Goal: Transaction & Acquisition: Purchase product/service

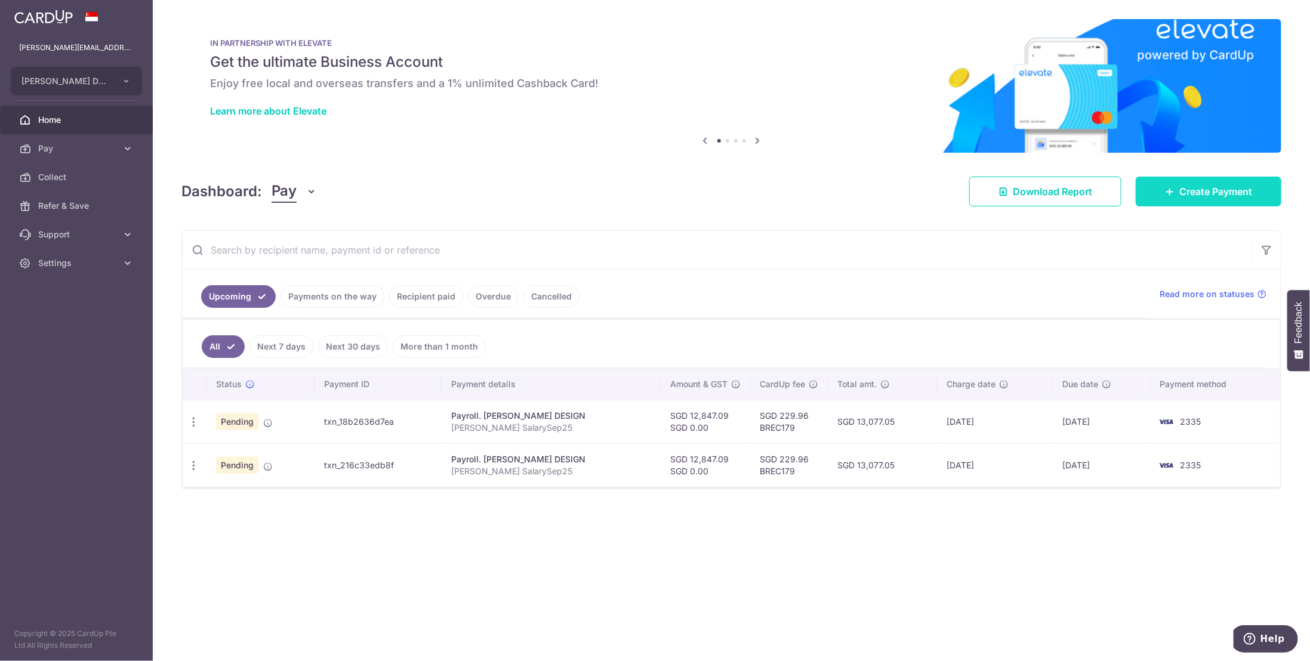
click at [1209, 198] on span "Create Payment" at bounding box center [1215, 191] width 73 height 14
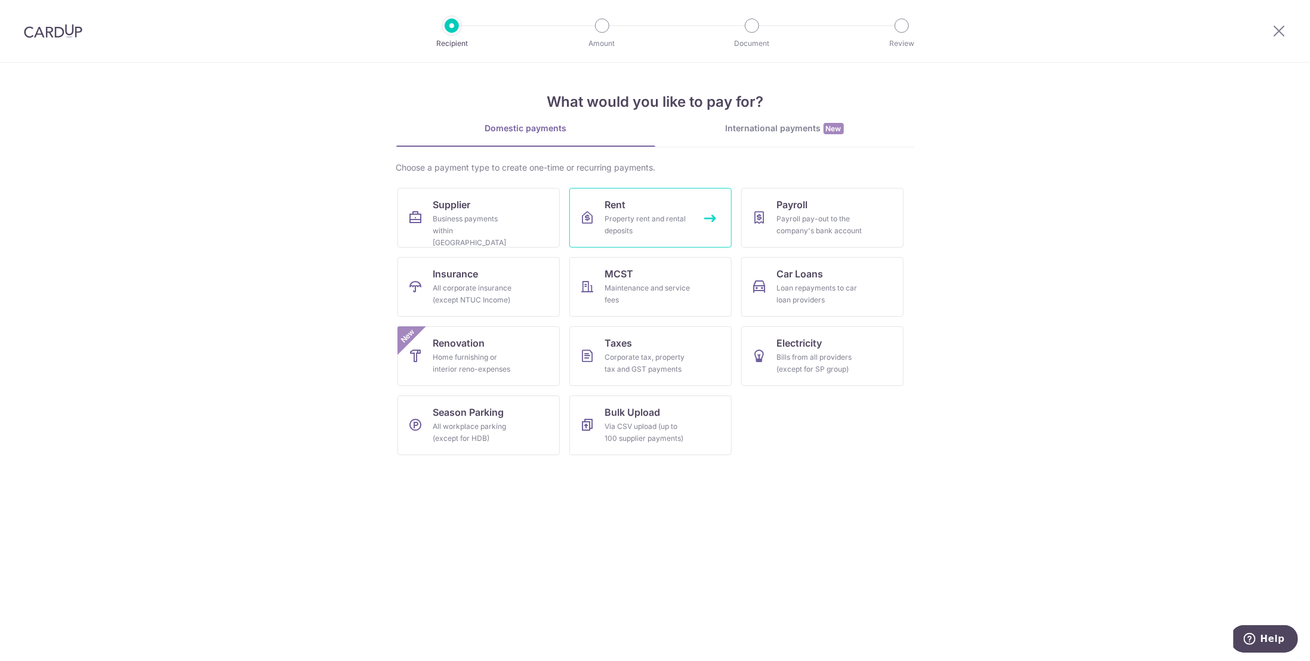
click at [645, 207] on link "Rent Property rent and rental deposits" at bounding box center [650, 218] width 162 height 60
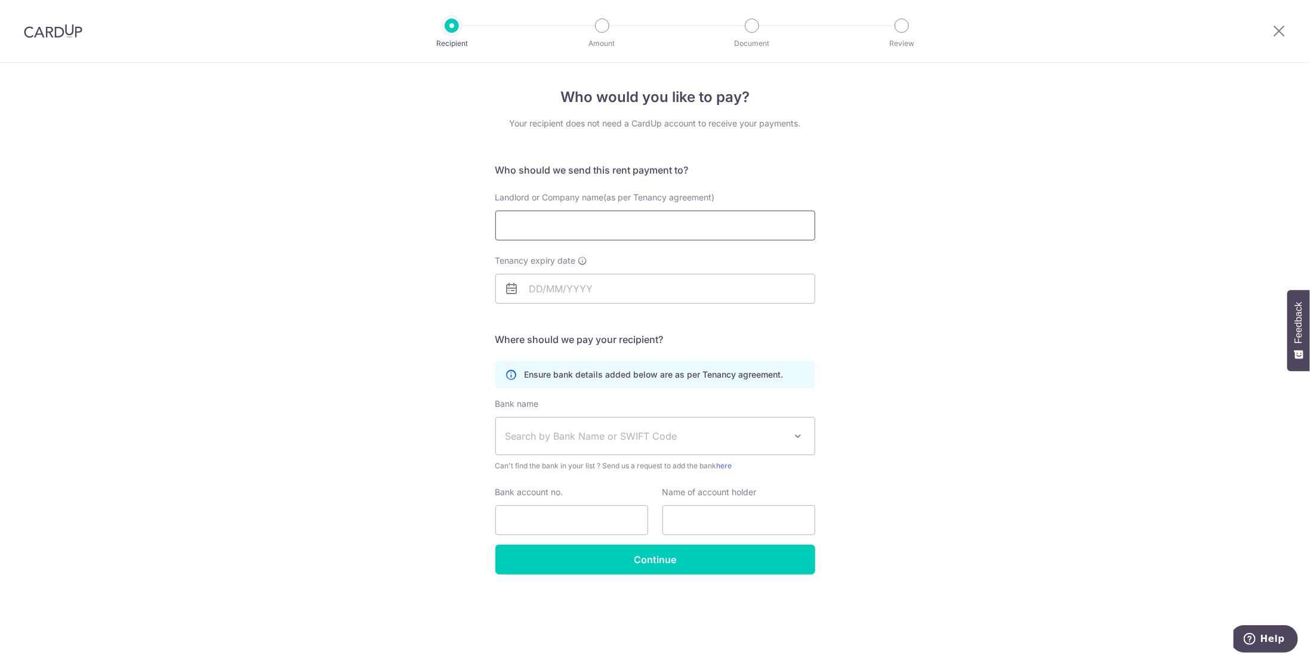
click at [601, 226] on input "Landlord or Company name(as per Tenancy agreement)" at bounding box center [655, 226] width 320 height 30
click at [385, 337] on div "Who would you like to pay? Your recipient does not need a CardUp account to rec…" at bounding box center [655, 362] width 1310 height 599
click at [561, 221] on input "Landlord or Company name(as per Tenancy agreement)" at bounding box center [655, 226] width 320 height 30
paste input "BMT A/c Settlement of Sallim Talib Decd"
type input "BMT A/c Settlement of Sallim Talib Decd"
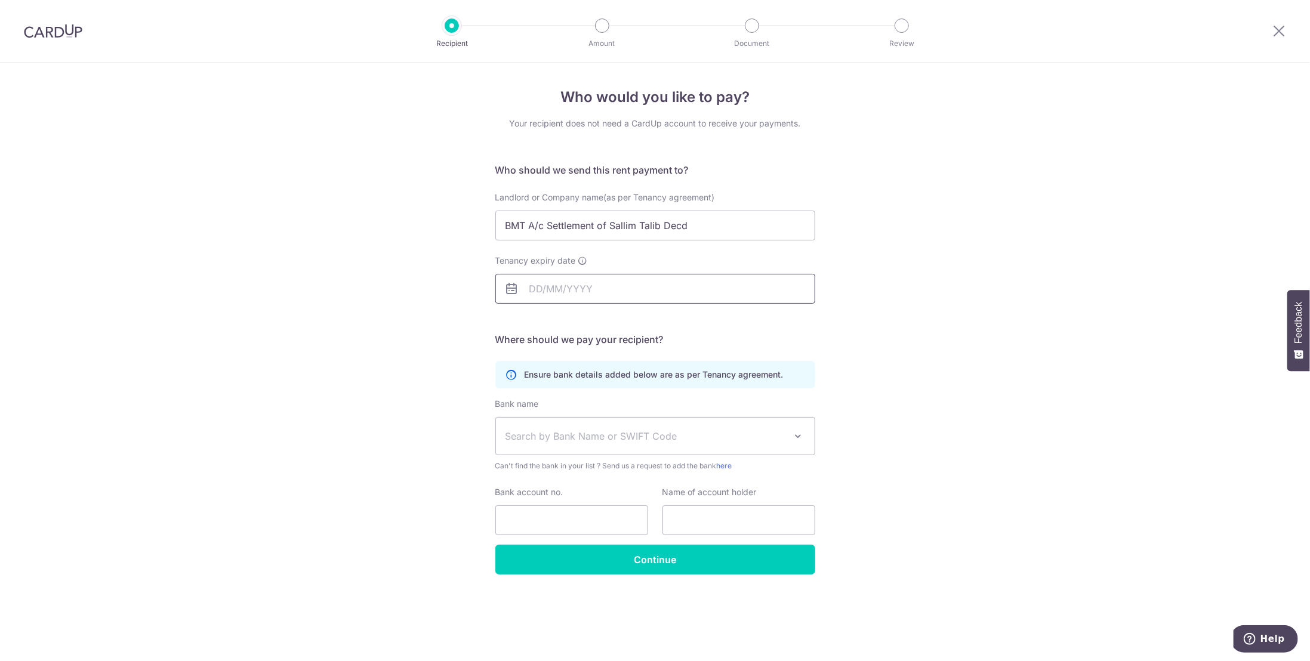
click at [552, 283] on input "Tenancy expiry date" at bounding box center [655, 289] width 320 height 30
click at [631, 317] on select "2031 2032 2033 2034 2035 2036 2037 2038 2039 2040 2041 2042 2043 2044 2045 2046…" at bounding box center [619, 321] width 32 height 10
click at [631, 318] on select "2025 2026 2027 2028 2029 2030 2031 2032 2033 2034 2035 2036 2037 2038 2039 2040…" at bounding box center [619, 321] width 32 height 10
click at [575, 320] on select "Jan Feb Mar Apr May Jun Jul Aug Sep Oct Nov Dec" at bounding box center [563, 321] width 32 height 10
click at [636, 421] on link "14" at bounding box center [639, 421] width 19 height 19
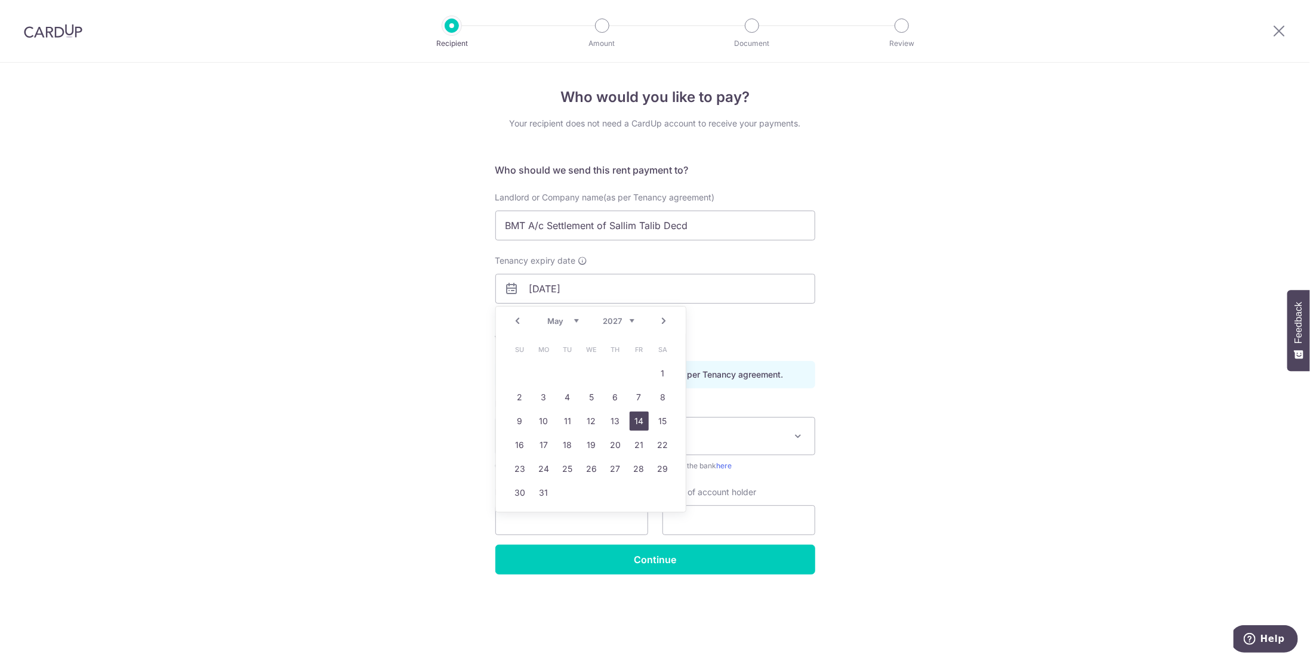
type input "14/05/2027"
click at [550, 433] on span "Search by Bank Name or SWIFT Code" at bounding box center [646, 436] width 281 height 14
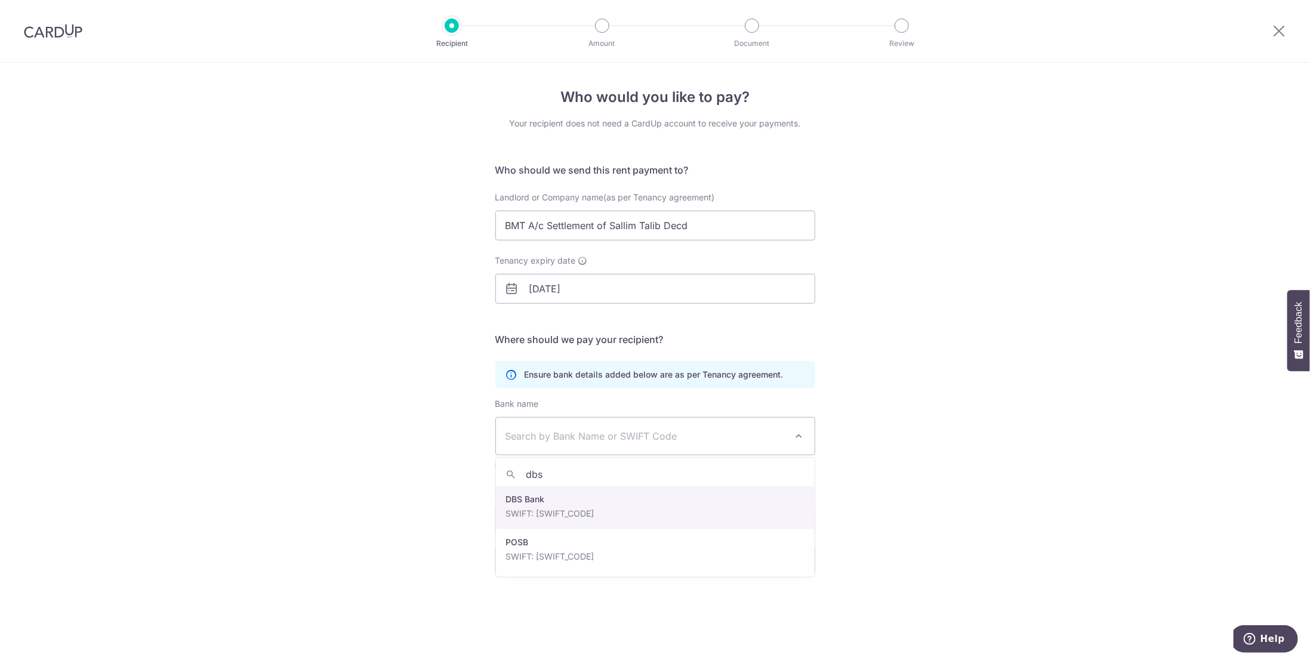
type input "dbs"
select select "6"
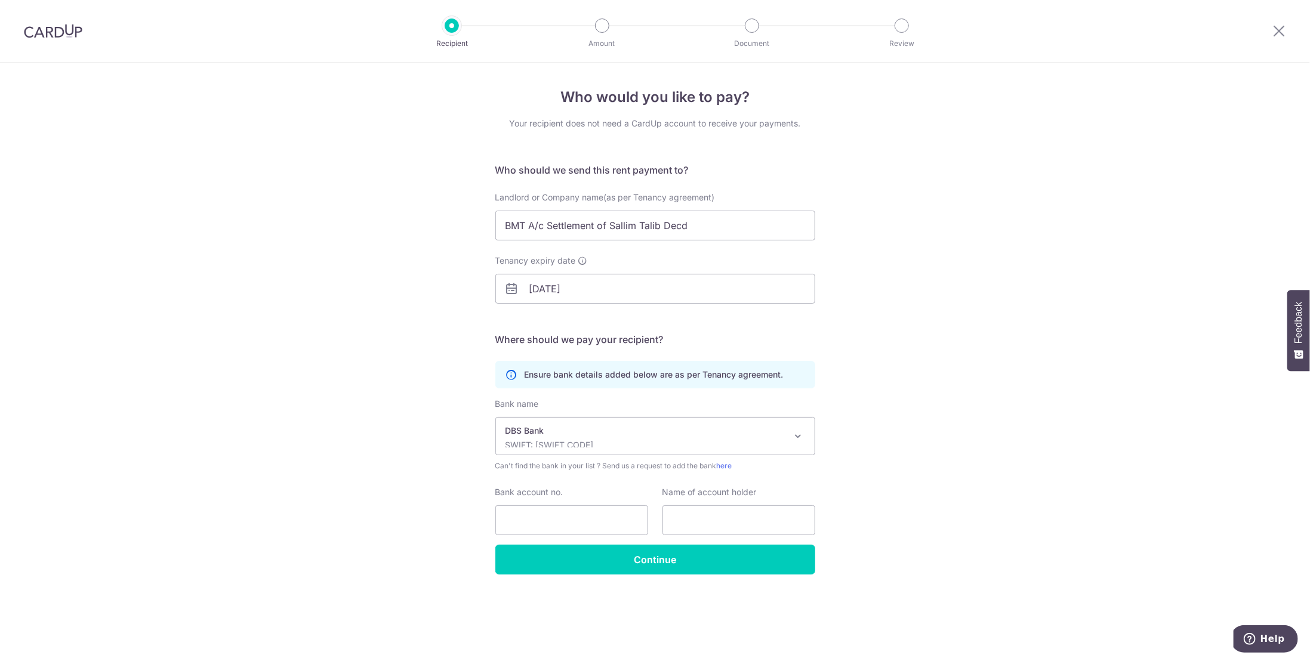
click at [356, 481] on div "Who would you like to pay? Your recipient does not need a CardUp account to rec…" at bounding box center [655, 362] width 1310 height 599
click at [559, 517] on input "Bank account no." at bounding box center [571, 521] width 153 height 30
paste input "003-945646-8"
click at [529, 517] on input "003-945646-8" at bounding box center [571, 521] width 153 height 30
click at [564, 521] on input "003945646-8" at bounding box center [571, 521] width 153 height 30
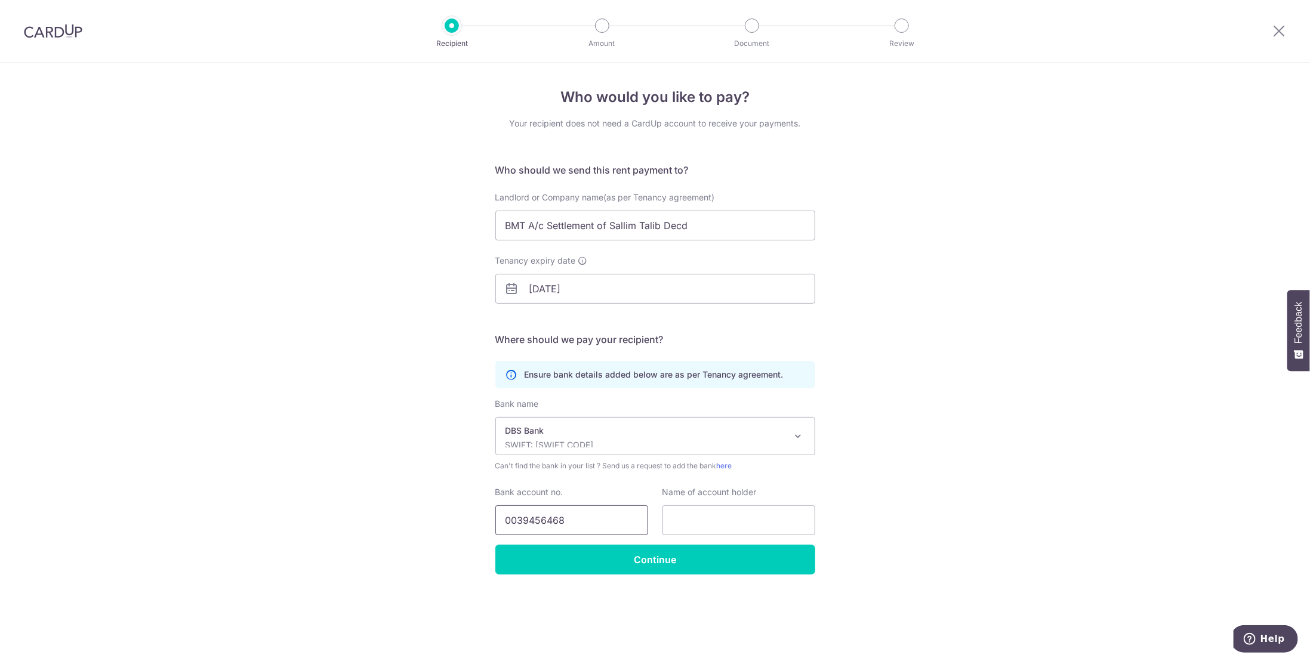
type input "0039456468"
drag, startPoint x: 688, startPoint y: 224, endPoint x: 501, endPoint y: 230, distance: 186.3
click at [501, 230] on input "BMT A/c Settlement of Sallim Talib Decd" at bounding box center [655, 226] width 320 height 30
click at [690, 519] on input "text" at bounding box center [738, 521] width 153 height 30
paste input "BMT A/c Settlement of Sallim Talib Decd"
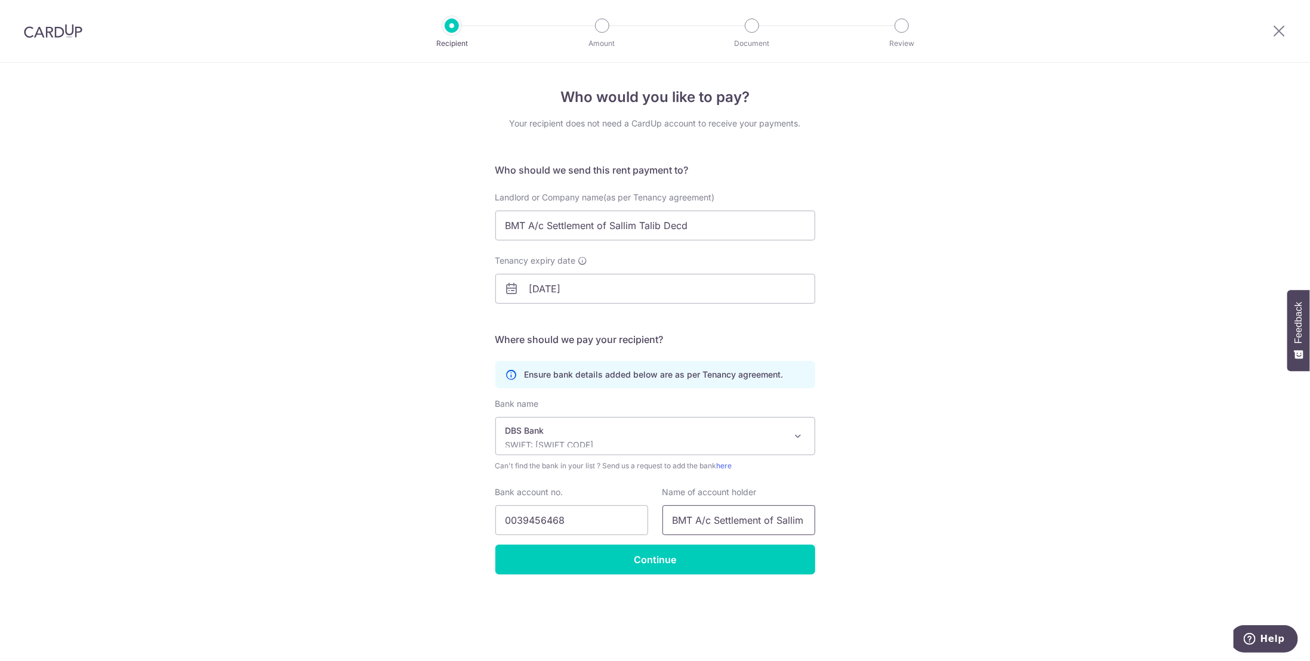
scroll to position [0, 49]
type input "BMT A/c Settlement of Sallim Talib Decd"
drag, startPoint x: 695, startPoint y: 229, endPoint x: 485, endPoint y: 241, distance: 209.8
click at [485, 241] on div "Who would you like to pay? Your recipient does not need a CardUp account to rec…" at bounding box center [655, 362] width 1310 height 599
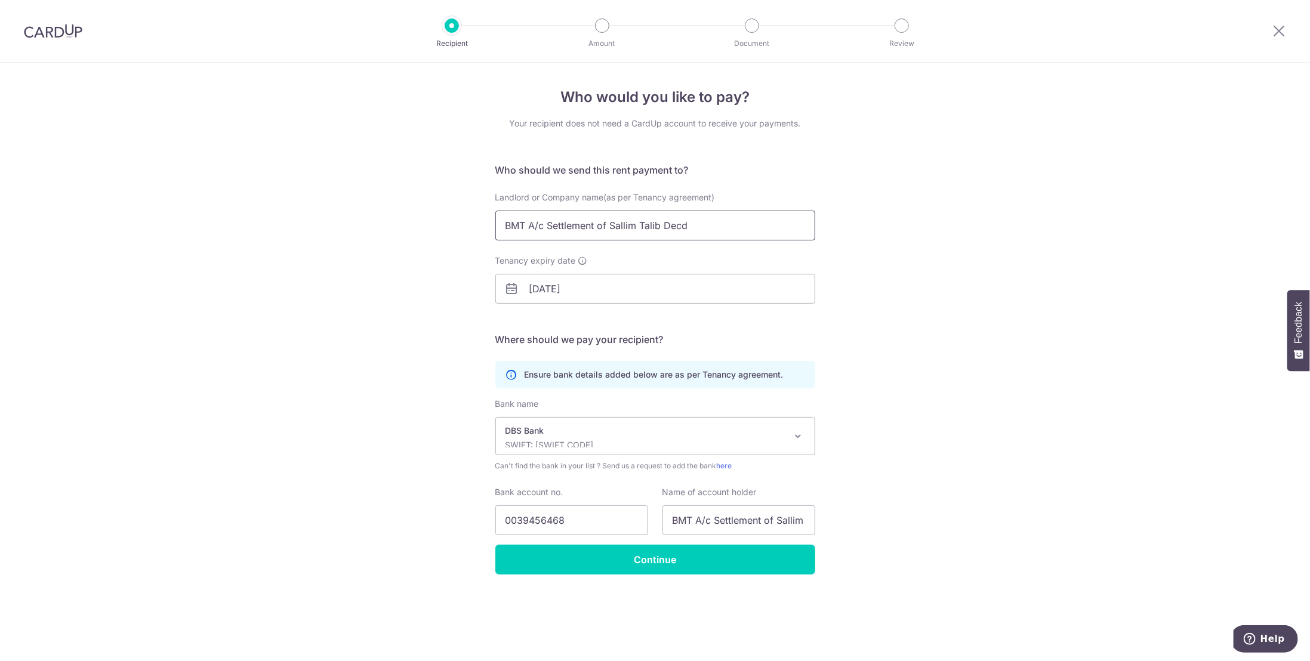
paste input "SALLIM TALIB FAMILY SETTLEMENT"
type input "SALLIM TALIB FAMILY SETTLEMENT"
click at [404, 353] on div "Who would you like to pay? Your recipient does not need a CardUp account to rec…" at bounding box center [655, 362] width 1310 height 599
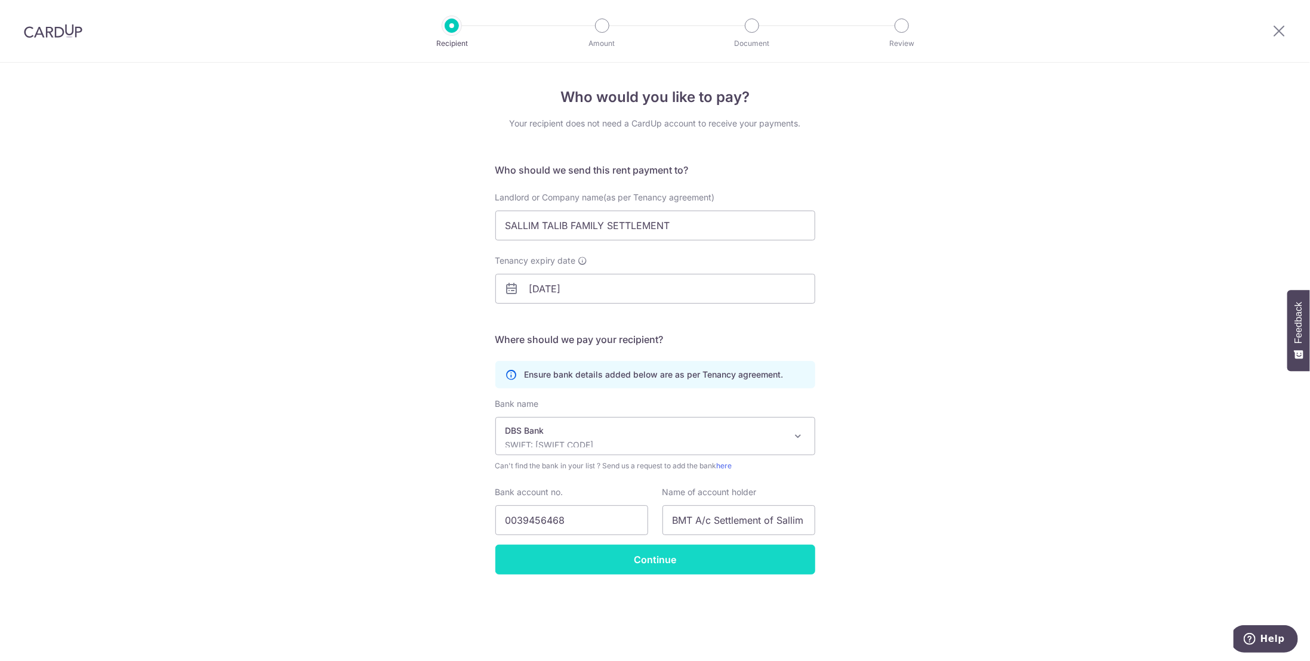
click at [690, 563] on input "Continue" at bounding box center [655, 560] width 320 height 30
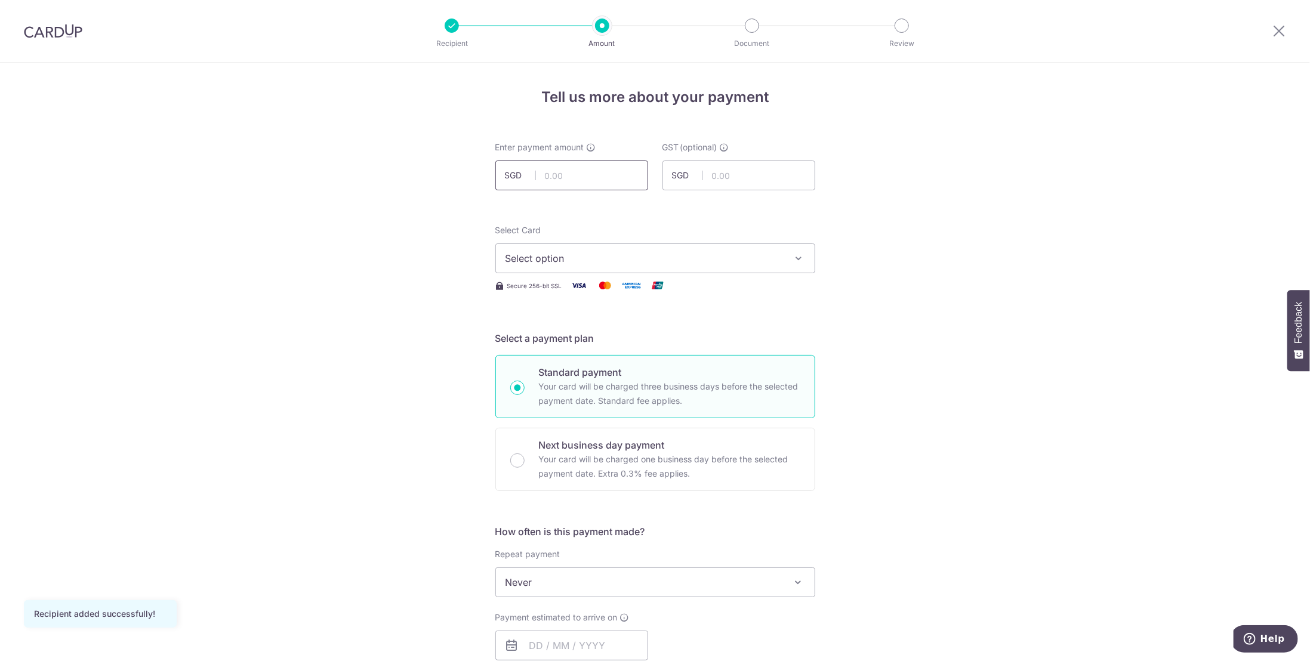
click at [590, 180] on input "text" at bounding box center [571, 176] width 153 height 30
click at [591, 180] on input "text" at bounding box center [571, 176] width 153 height 30
paste input "3,531.60"
drag, startPoint x: 582, startPoint y: 179, endPoint x: 526, endPoint y: 179, distance: 56.1
click at [526, 179] on div "SGD 3,531.60 3531.60" at bounding box center [571, 176] width 153 height 30
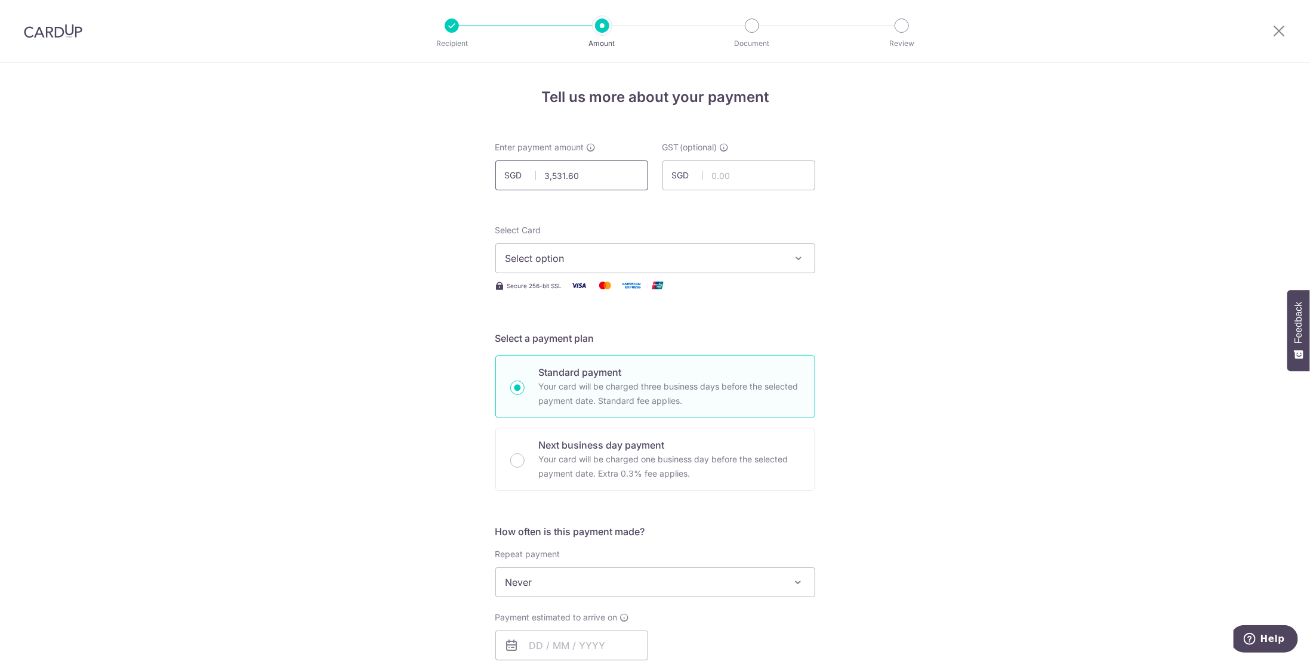
paste input "240.0"
type input "3,240.00"
click at [736, 182] on input "text" at bounding box center [738, 176] width 153 height 30
paste input "291.60"
type input "291.60"
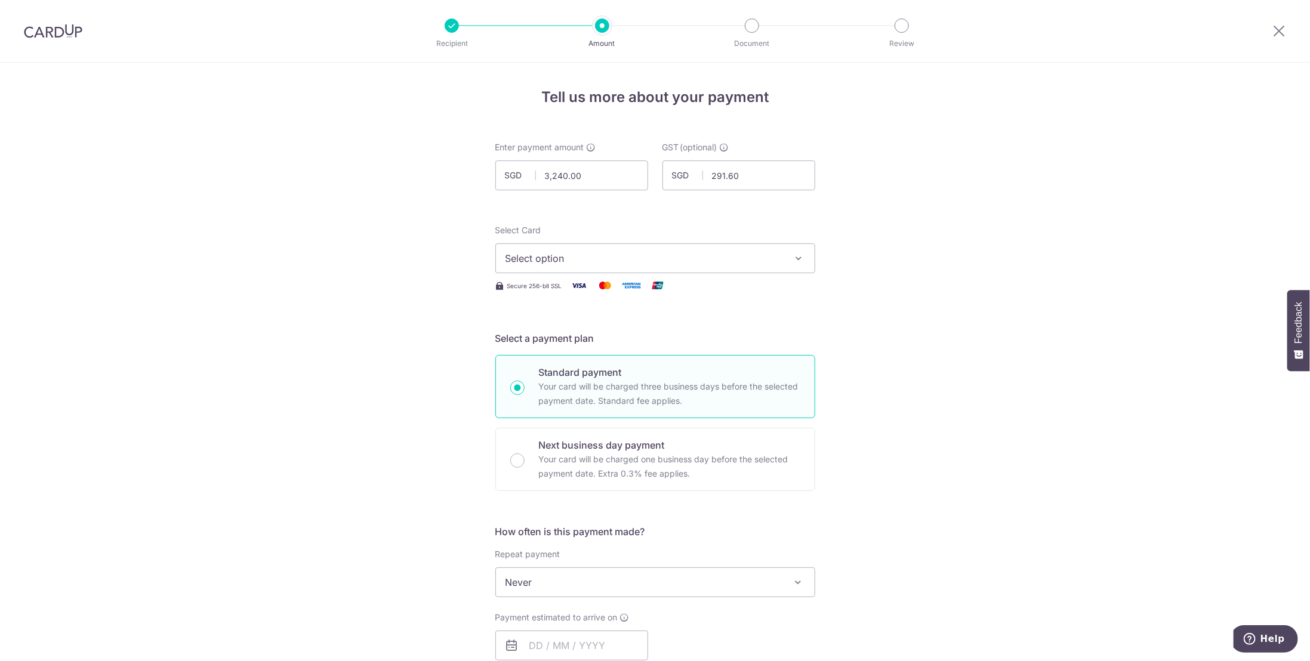
click at [414, 272] on div "Tell us more about your payment Enter payment amount SGD 3,240.00 3240.00 GST (…" at bounding box center [655, 643] width 1310 height 1160
click at [575, 266] on button "Select option" at bounding box center [655, 258] width 320 height 30
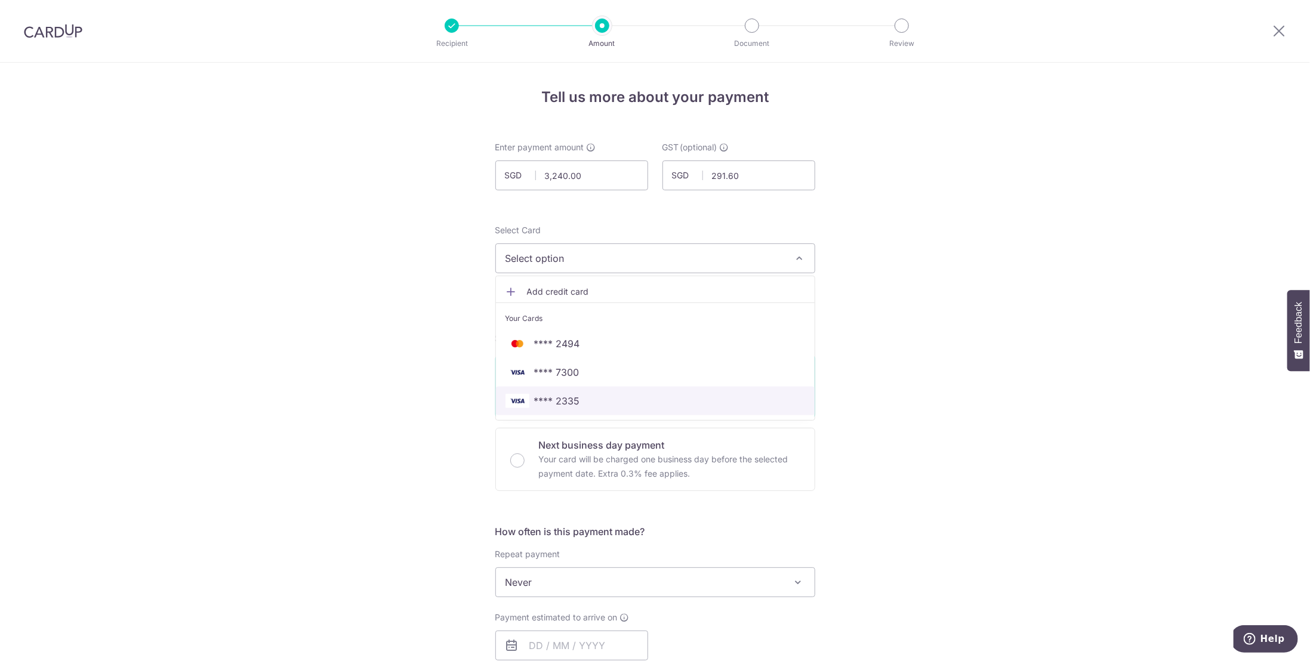
click at [568, 401] on span "**** 2335" at bounding box center [557, 401] width 46 height 14
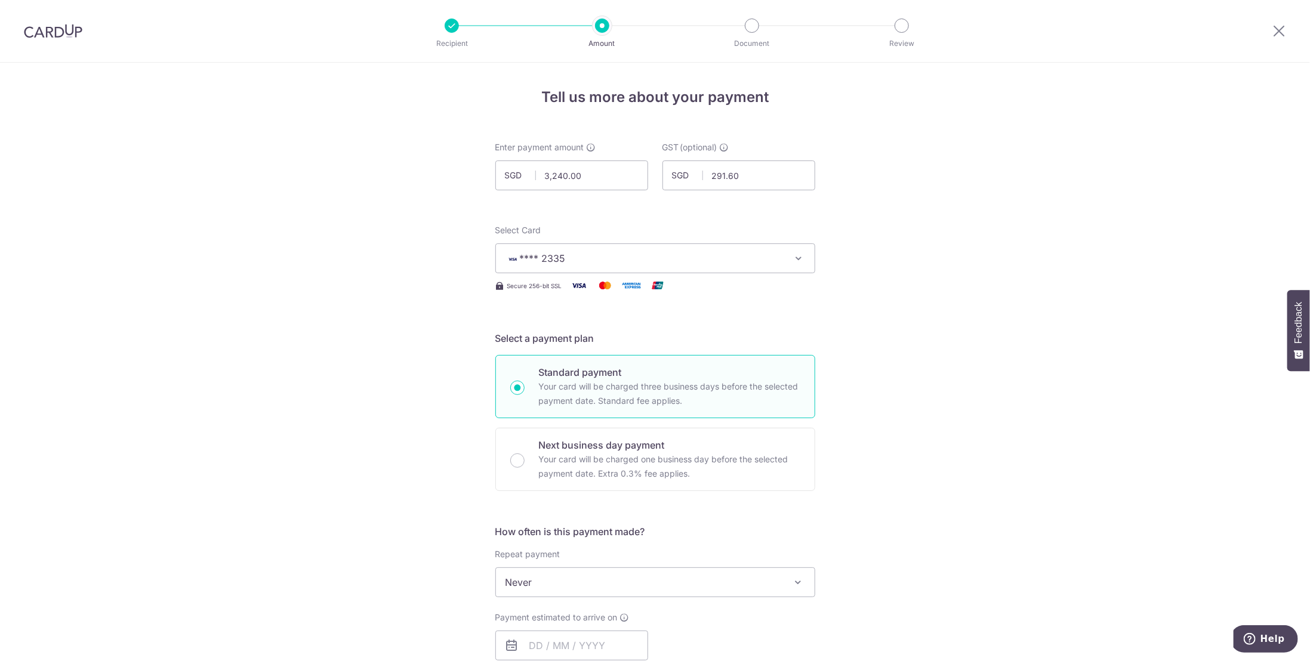
click at [385, 359] on div "Tell us more about your payment Enter payment amount SGD 3,240.00 3240.00 GST (…" at bounding box center [655, 643] width 1310 height 1160
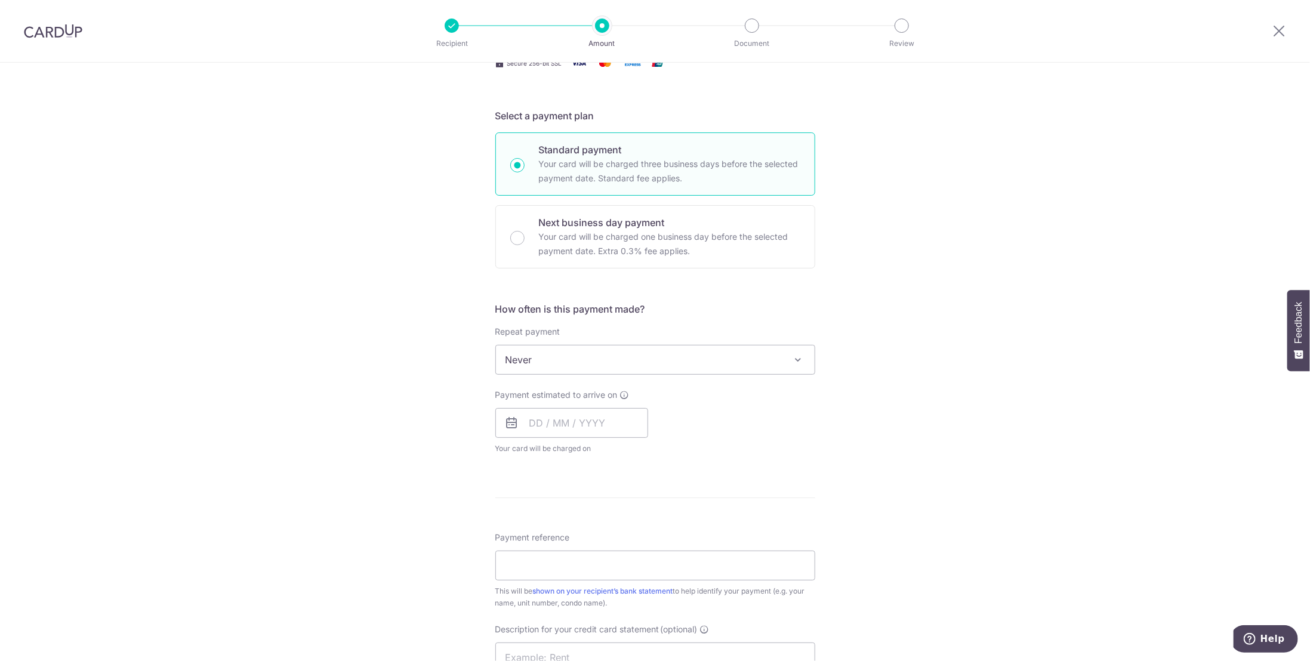
scroll to position [239, 0]
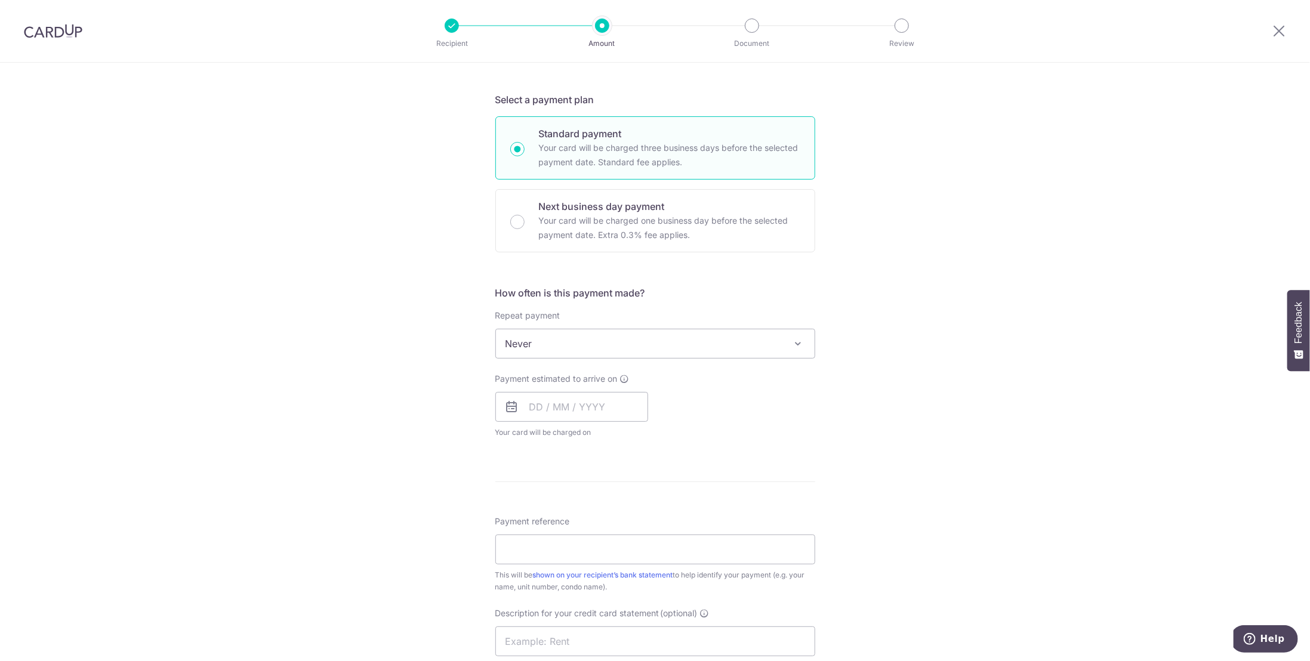
click at [556, 347] on span "Never" at bounding box center [655, 343] width 319 height 29
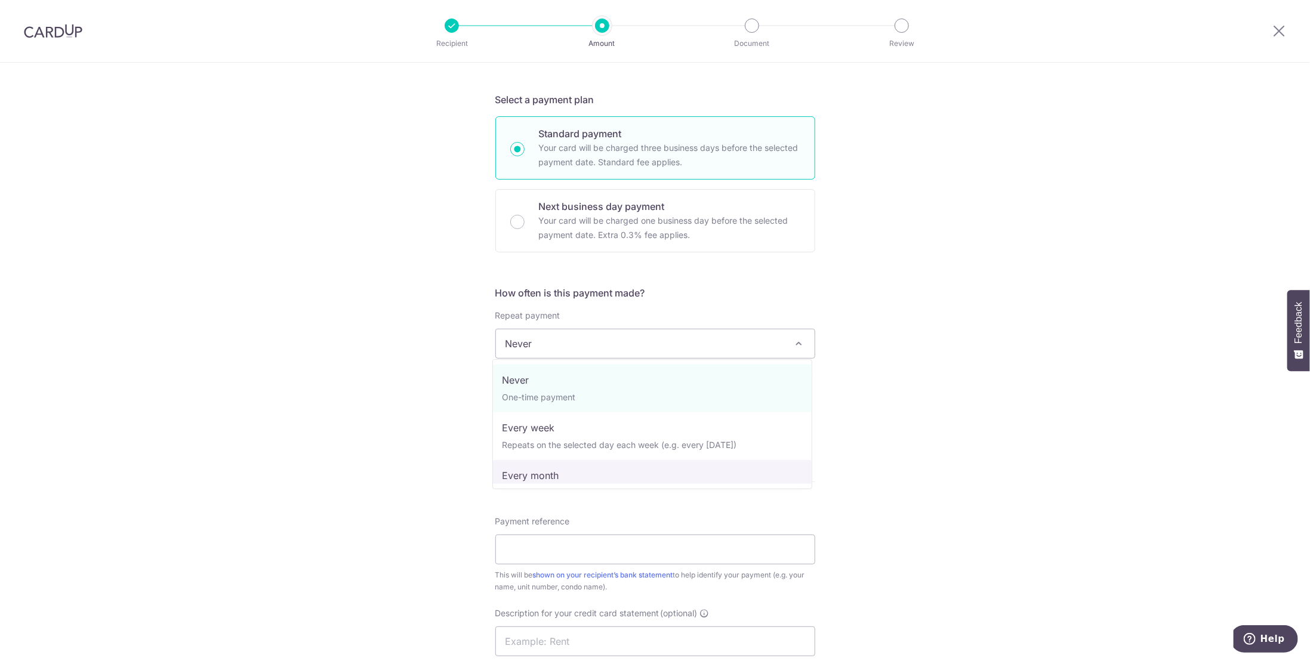
click at [532, 486] on span "Never One-time payment Every week Repeats on the selected day each week (e.g. e…" at bounding box center [652, 424] width 320 height 130
select select "3"
type input "14/05/2027"
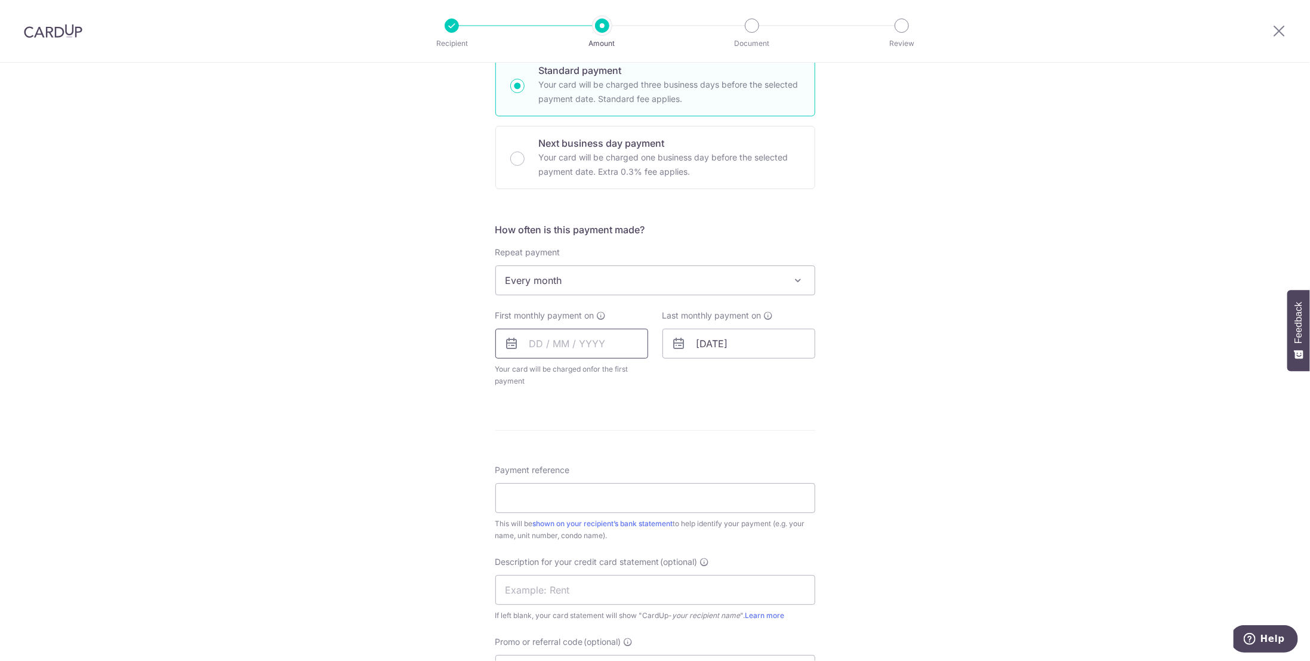
scroll to position [358, 0]
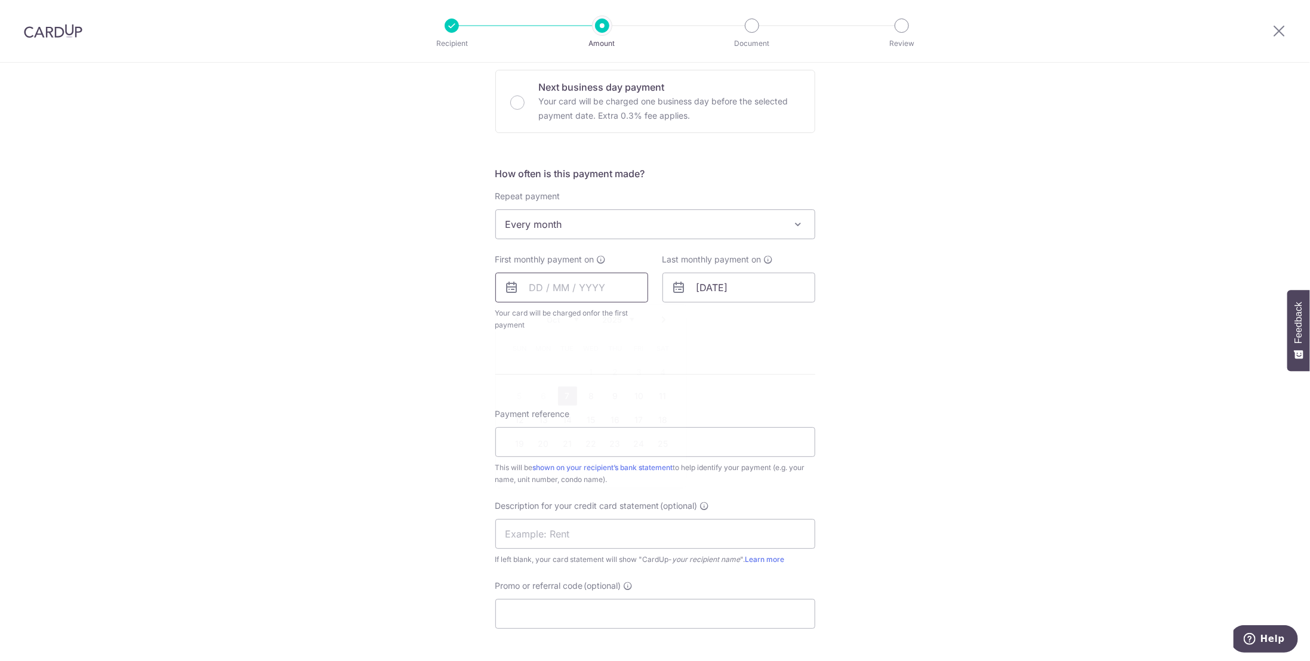
click at [567, 286] on input "text" at bounding box center [571, 288] width 153 height 30
click at [590, 394] on link "8" at bounding box center [591, 396] width 19 height 19
type input "08/10/2025"
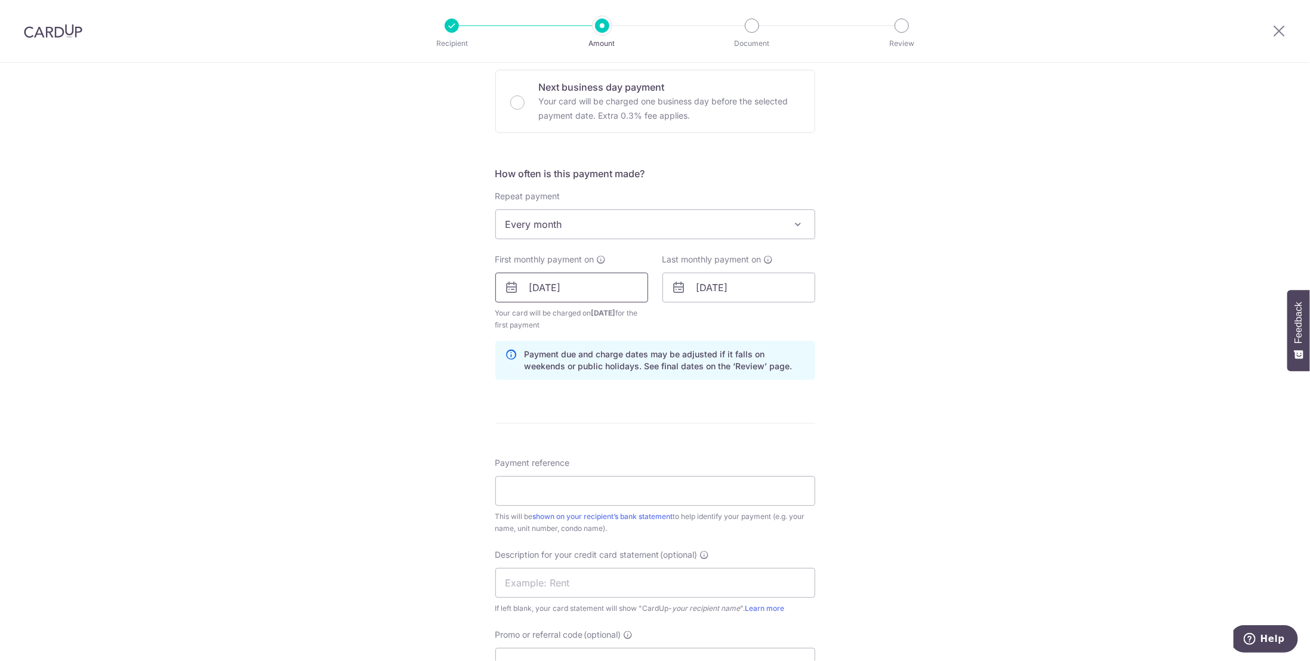
click at [611, 291] on input "08/10/2025" at bounding box center [571, 288] width 153 height 30
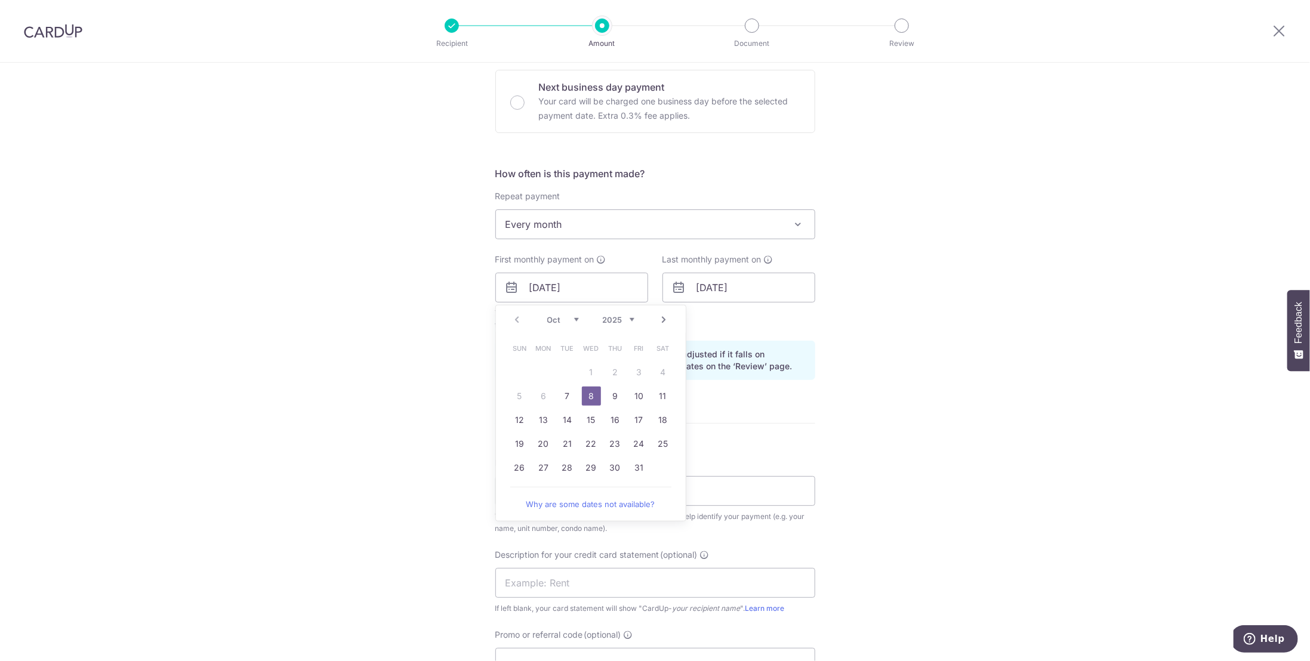
click at [589, 395] on link "8" at bounding box center [591, 396] width 19 height 19
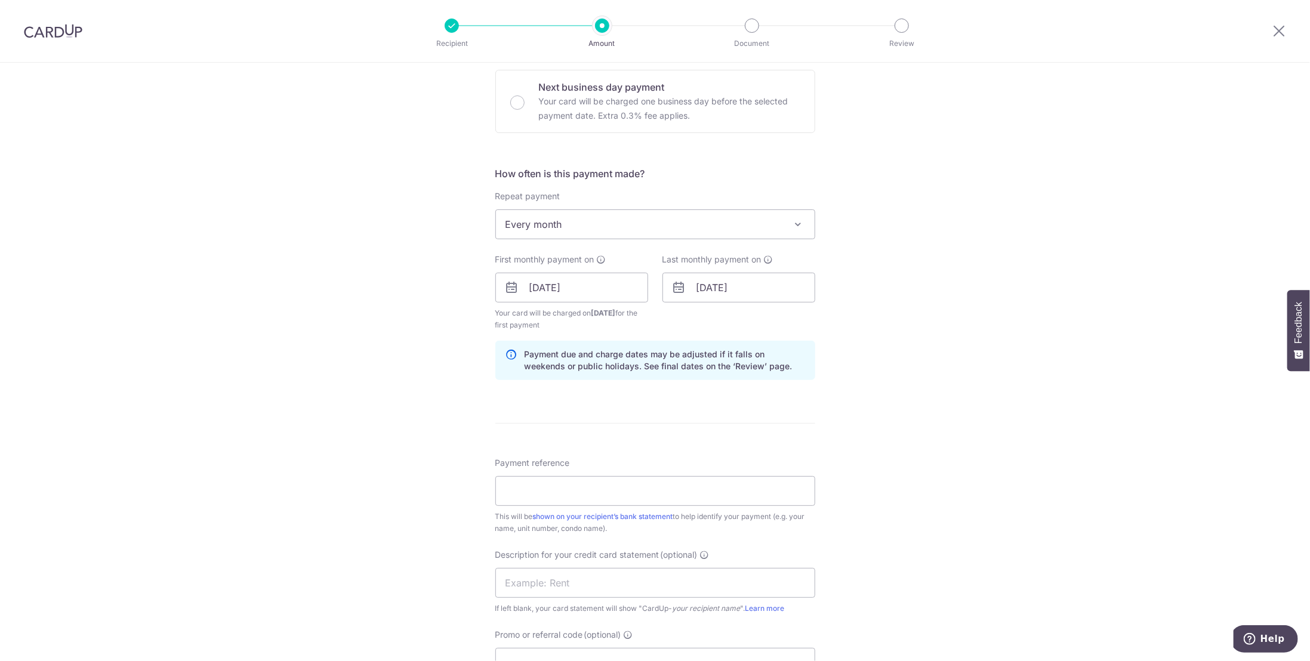
click at [294, 362] on div "Tell us more about your payment Enter payment amount SGD 3,240.00 3240.00 GST (…" at bounding box center [655, 315] width 1310 height 1220
click at [723, 288] on input "14/05/2027" at bounding box center [738, 288] width 153 height 30
click at [218, 328] on div "Tell us more about your payment Enter payment amount SGD 3,240.00 3240.00 GST (…" at bounding box center [655, 315] width 1310 height 1220
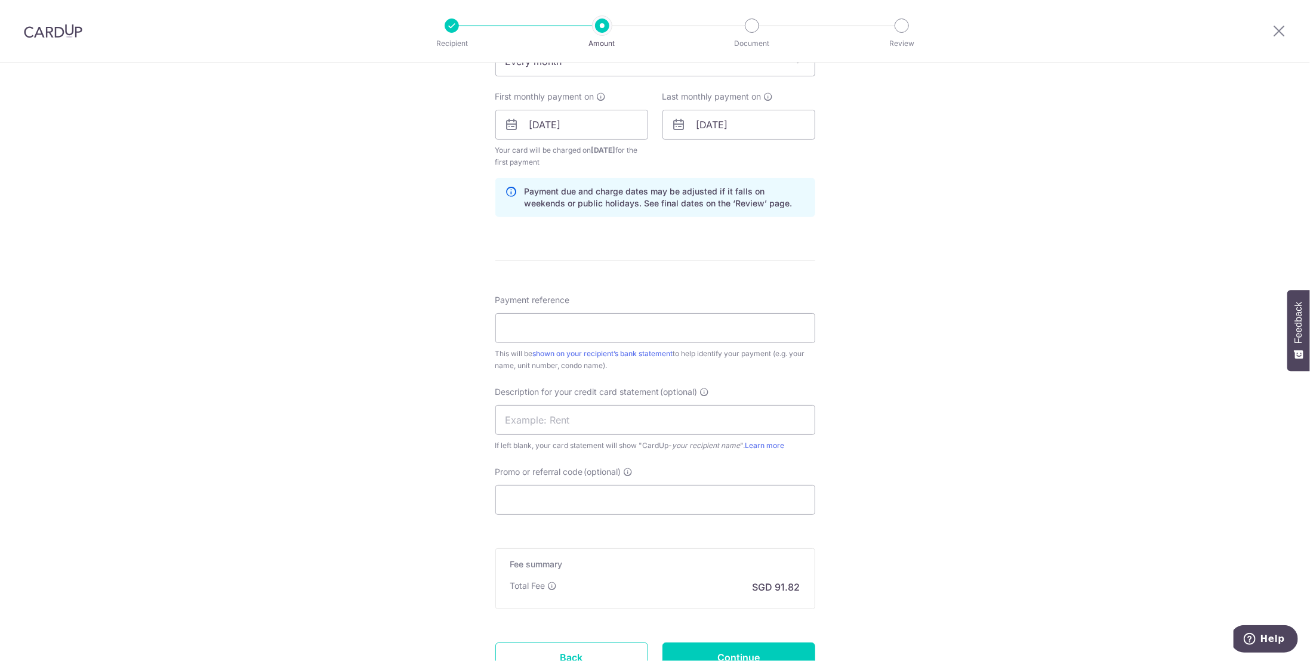
scroll to position [537, 0]
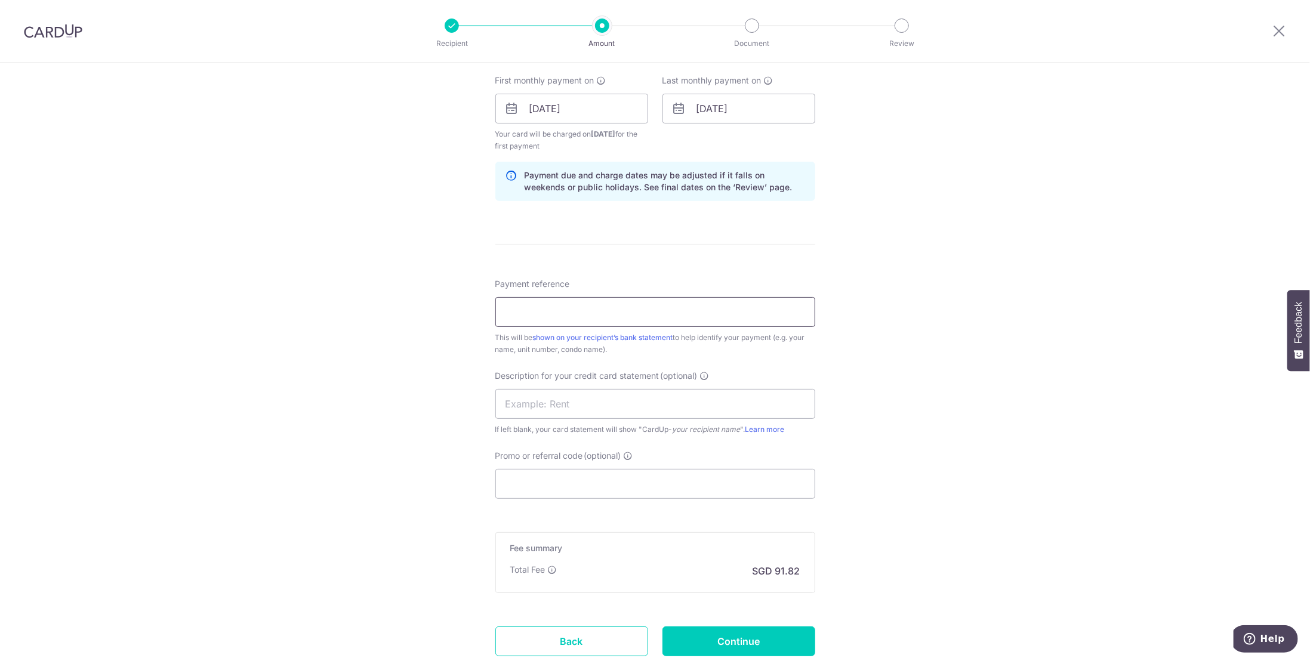
click at [537, 304] on input "Payment reference" at bounding box center [655, 312] width 320 height 30
type input "MOYA Rent"
click at [365, 386] on div "Tell us more about your payment Enter payment amount SGD 3,240.00 3240.00 GST (…" at bounding box center [655, 136] width 1310 height 1220
click at [514, 404] on input "text" at bounding box center [655, 404] width 320 height 30
type input "MOYA Rent"
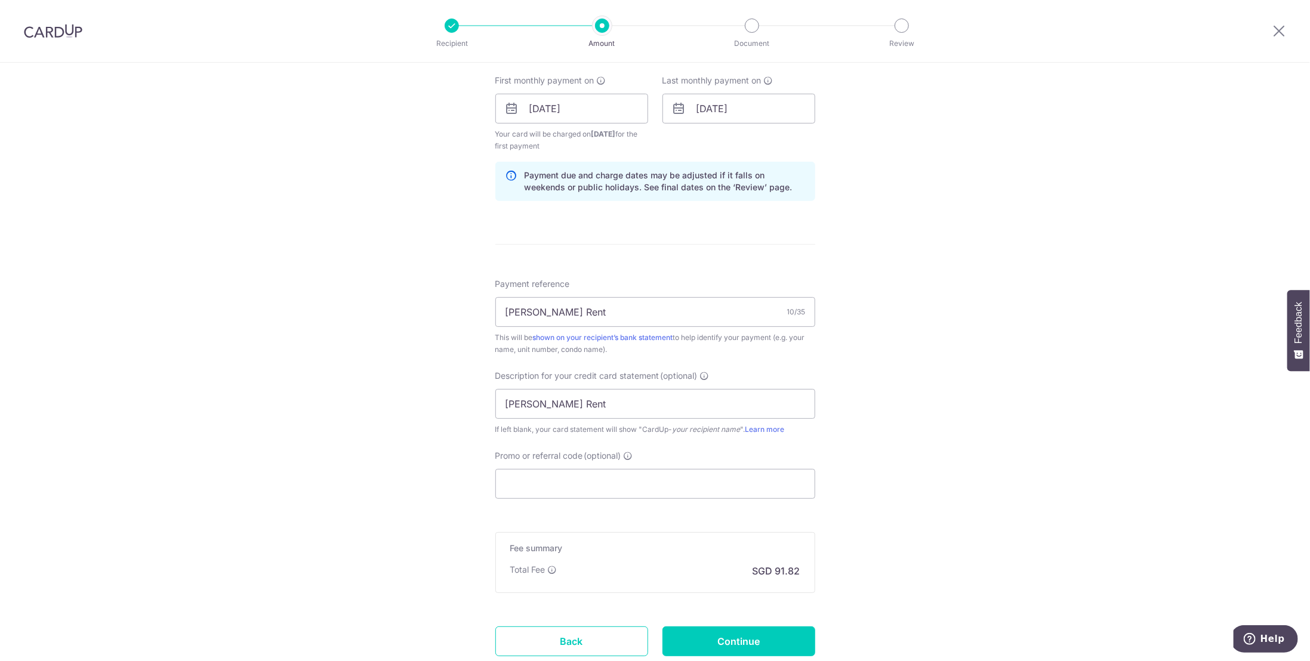
click at [439, 423] on div "Tell us more about your payment Enter payment amount SGD 3,240.00 3240.00 GST (…" at bounding box center [655, 136] width 1310 height 1220
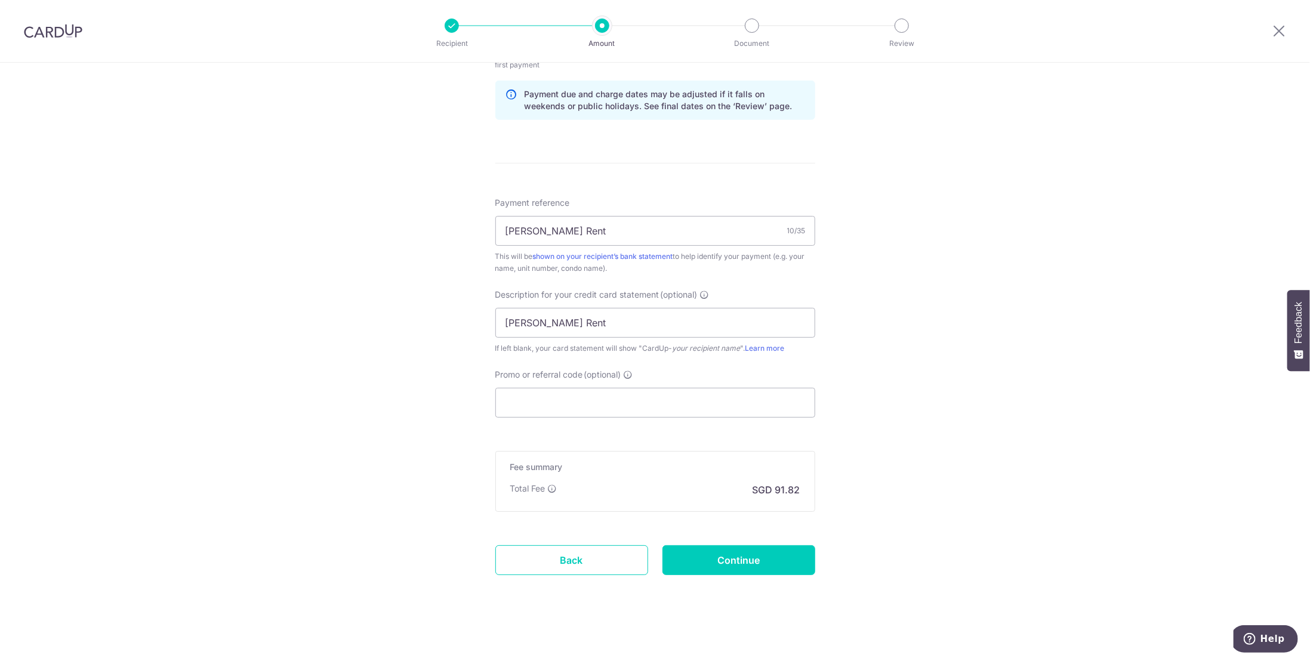
scroll to position [618, 0]
click at [534, 394] on input "Promo or referral code (optional)" at bounding box center [655, 403] width 320 height 30
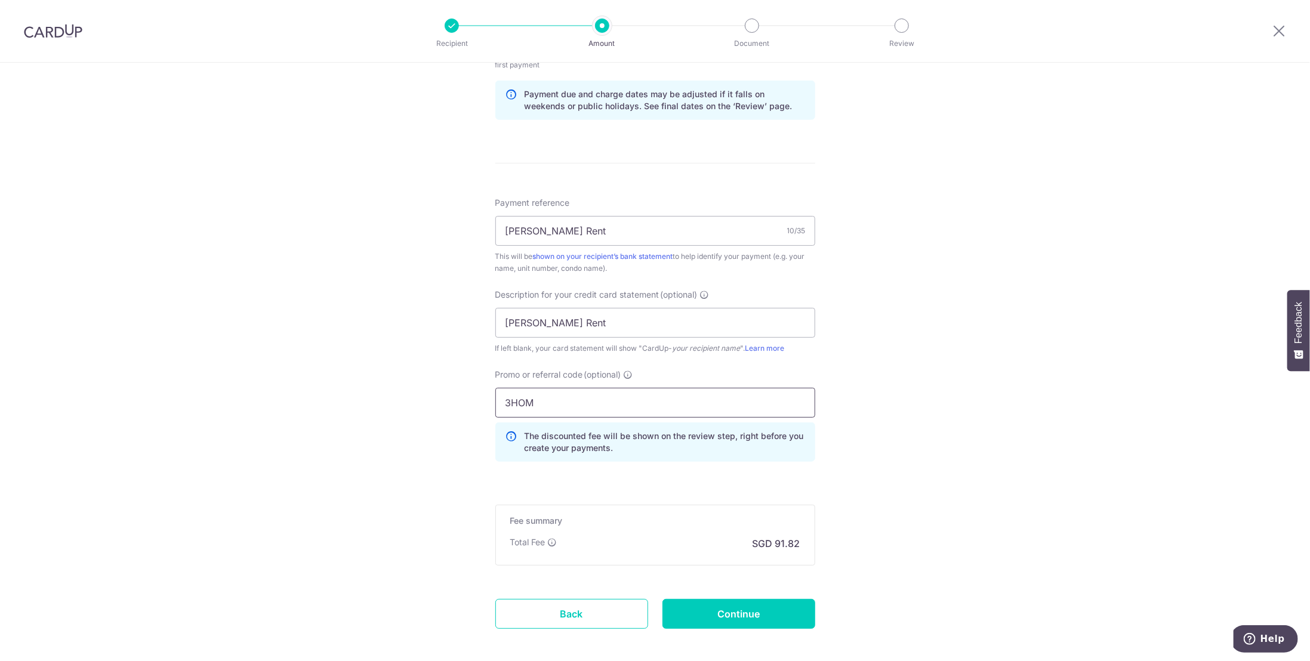
type input "3HOME"
drag, startPoint x: 541, startPoint y: 396, endPoint x: 463, endPoint y: 402, distance: 77.8
click at [463, 402] on div "Tell us more about your payment Enter payment amount SGD 3,240.00 3240.00 GST (…" at bounding box center [655, 81] width 1310 height 1274
click at [513, 399] on input "SAVERENT179" at bounding box center [655, 403] width 320 height 30
click at [505, 399] on input "SAVERENT179" at bounding box center [655, 403] width 320 height 30
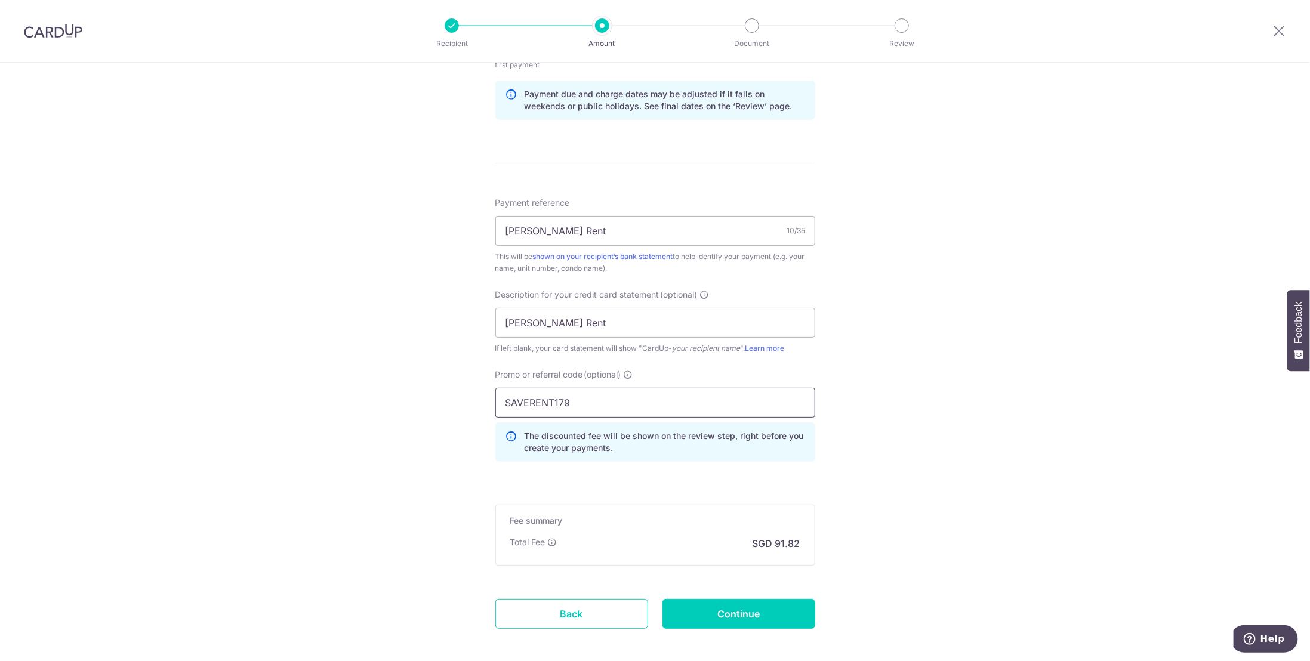
click at [505, 397] on input "SAVERENT179" at bounding box center [655, 403] width 320 height 30
click at [504, 398] on input "SAVERENT179" at bounding box center [655, 403] width 320 height 30
click at [513, 398] on input "SAVERENT179" at bounding box center [655, 403] width 320 height 30
click at [526, 399] on input "SAVERENT179" at bounding box center [655, 403] width 320 height 30
click at [571, 399] on input "SAVERENT179" at bounding box center [655, 403] width 320 height 30
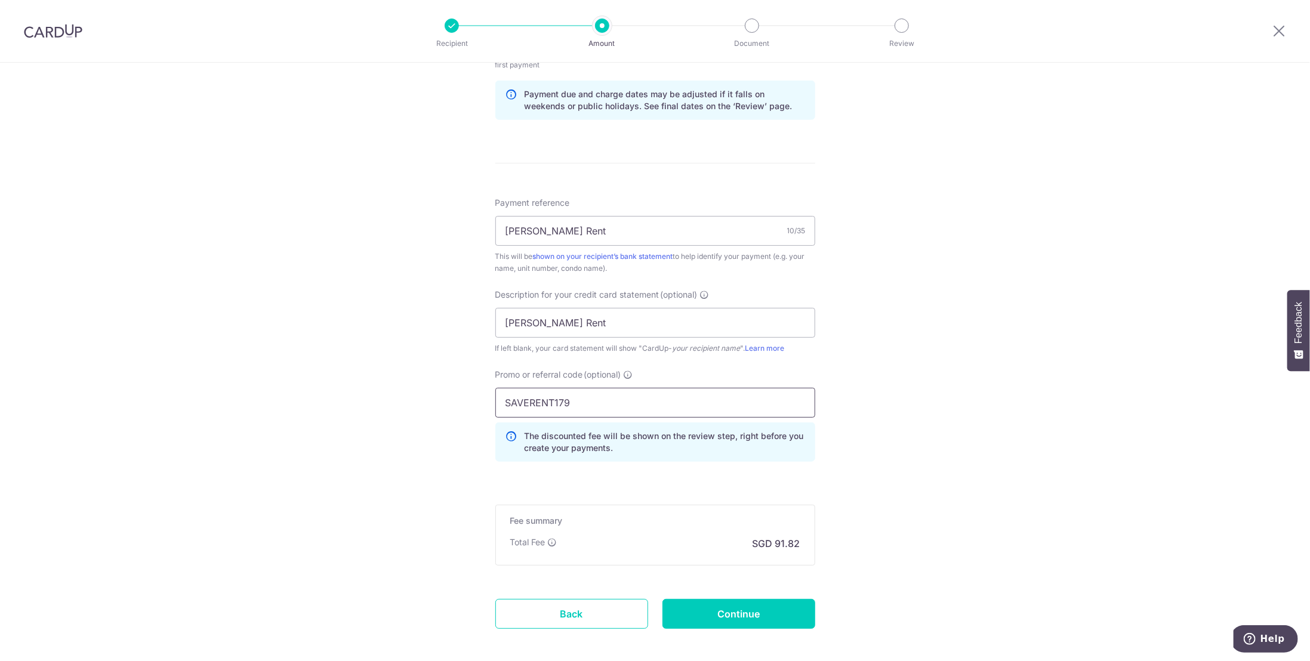
type input "SAVERENT179"
click at [379, 436] on div "Tell us more about your payment Enter payment amount SGD 3,240.00 3240.00 GST (…" at bounding box center [655, 81] width 1310 height 1274
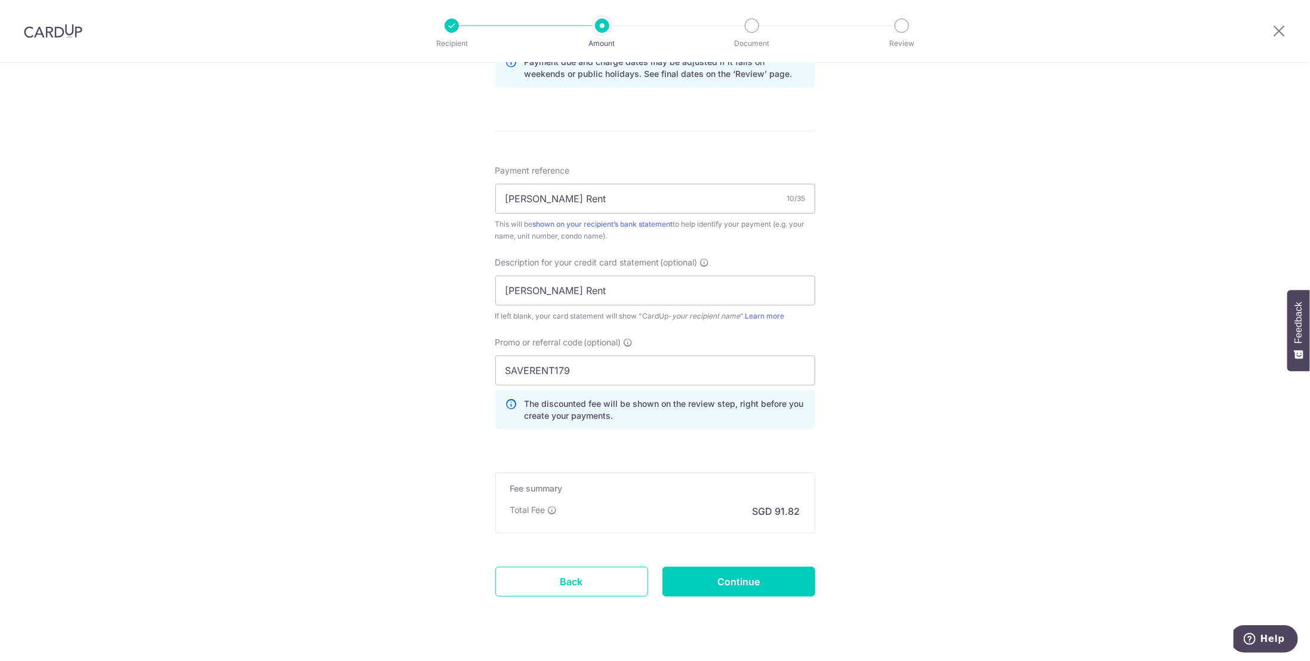
scroll to position [671, 0]
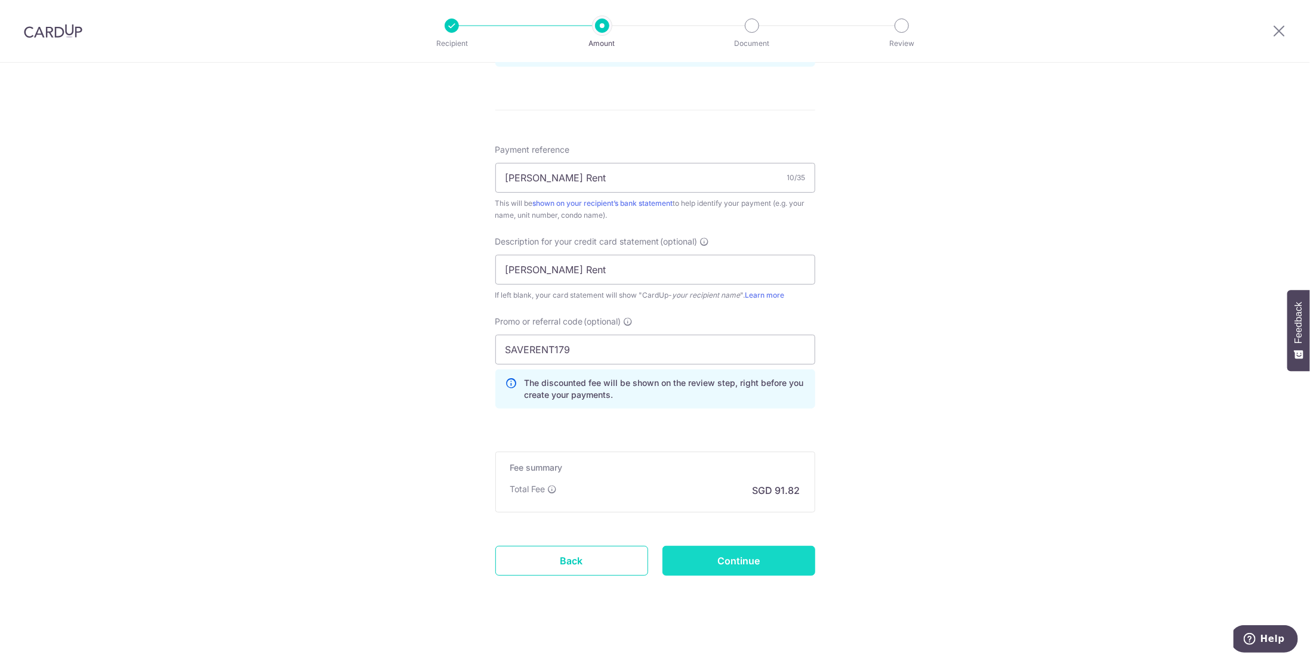
click at [764, 556] on input "Continue" at bounding box center [738, 561] width 153 height 30
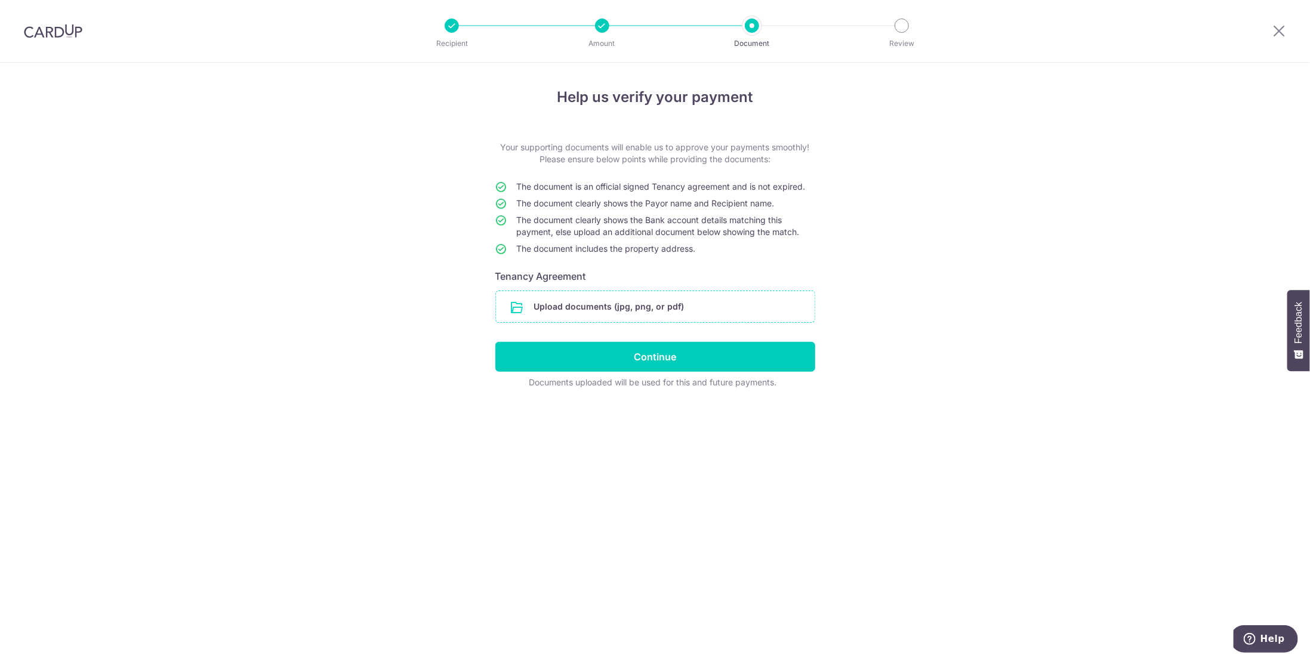
click at [605, 310] on input "file" at bounding box center [655, 306] width 319 height 31
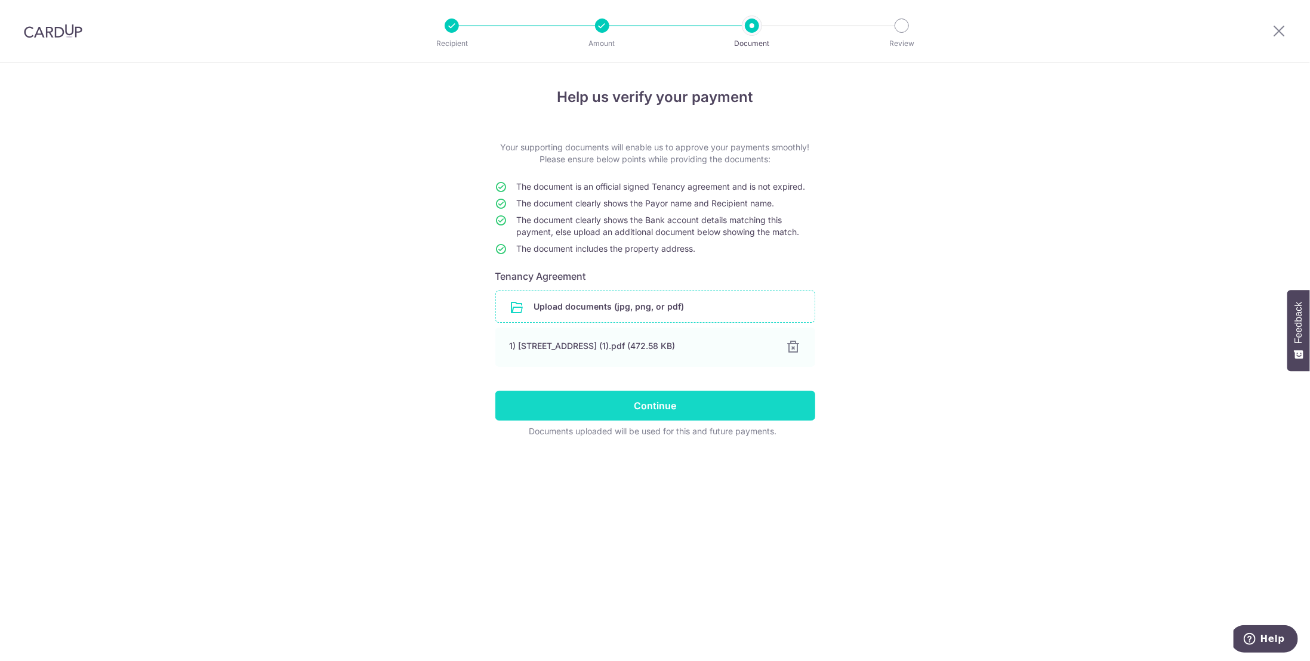
click at [588, 412] on input "Continue" at bounding box center [655, 406] width 320 height 30
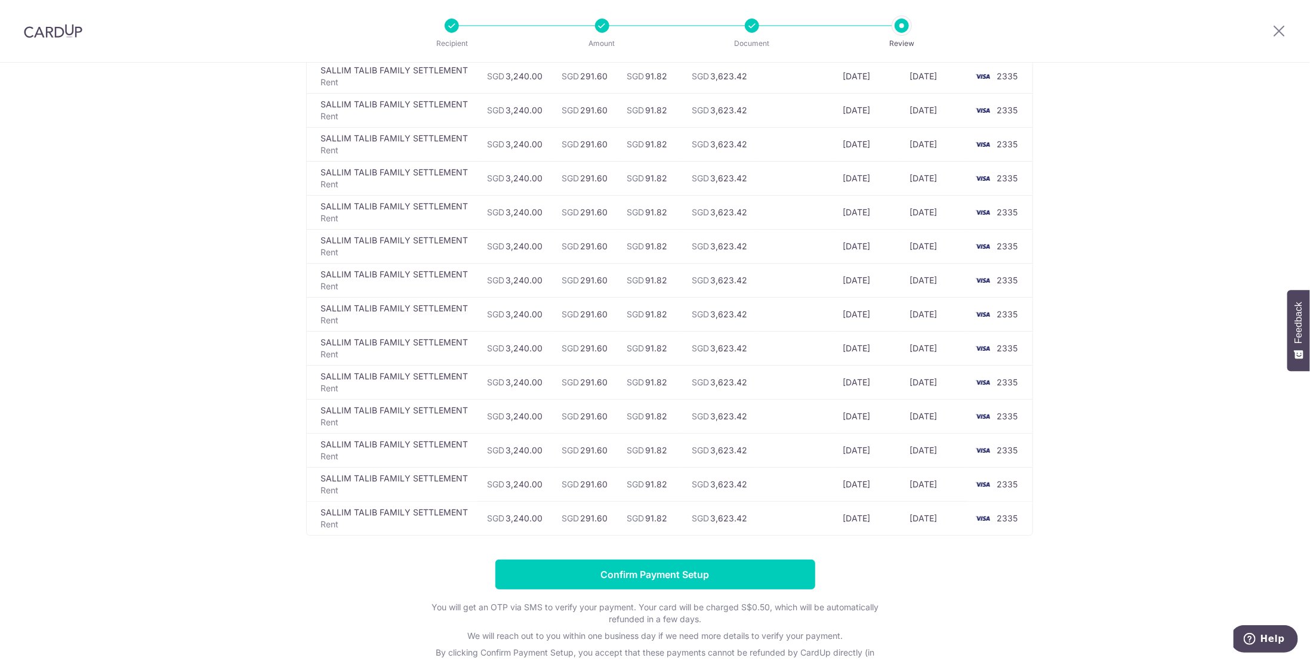
scroll to position [427, 0]
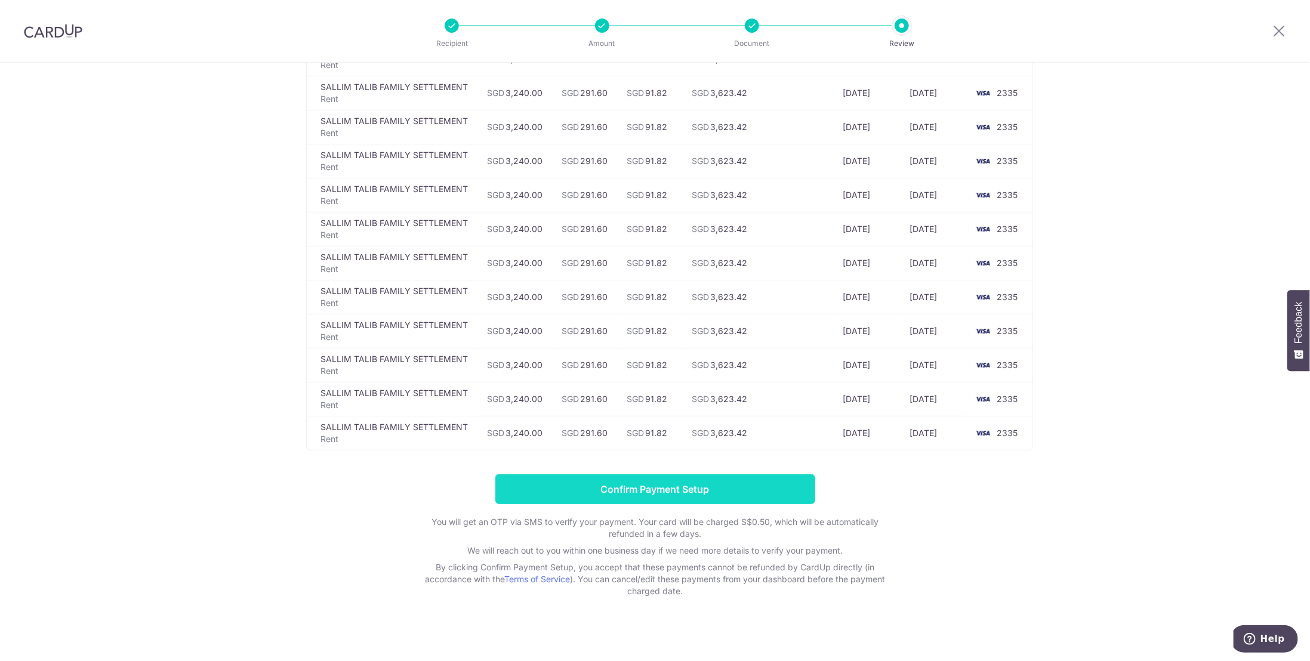
click at [650, 488] on input "Confirm Payment Setup" at bounding box center [655, 489] width 320 height 30
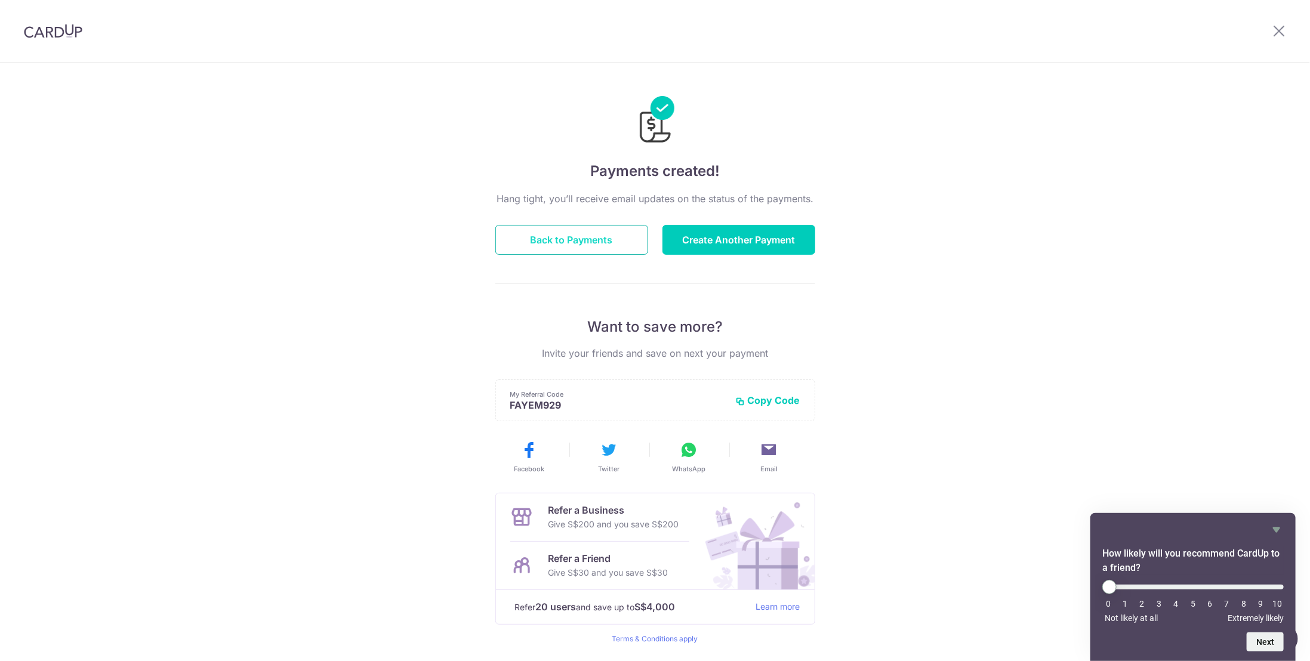
click at [594, 237] on button "Back to Payments" at bounding box center [571, 240] width 153 height 30
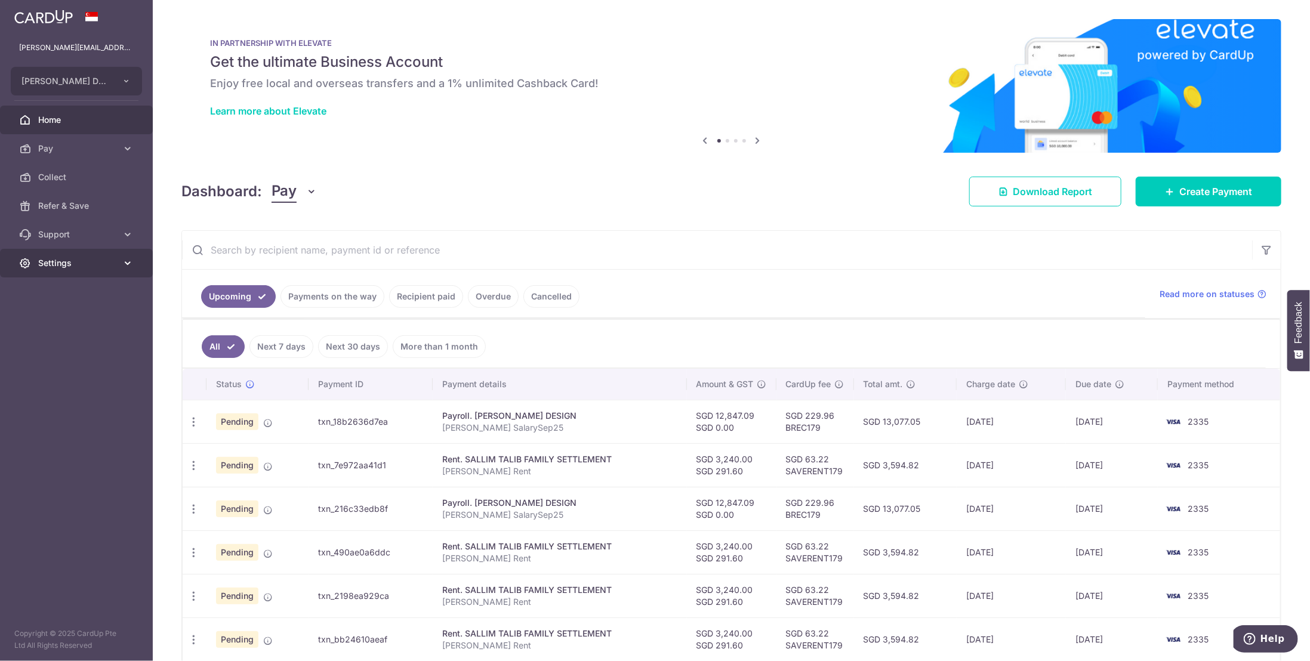
click at [97, 260] on span "Settings" at bounding box center [77, 263] width 79 height 12
click at [54, 322] on span "Logout" at bounding box center [77, 321] width 79 height 12
